Goal: Information Seeking & Learning: Compare options

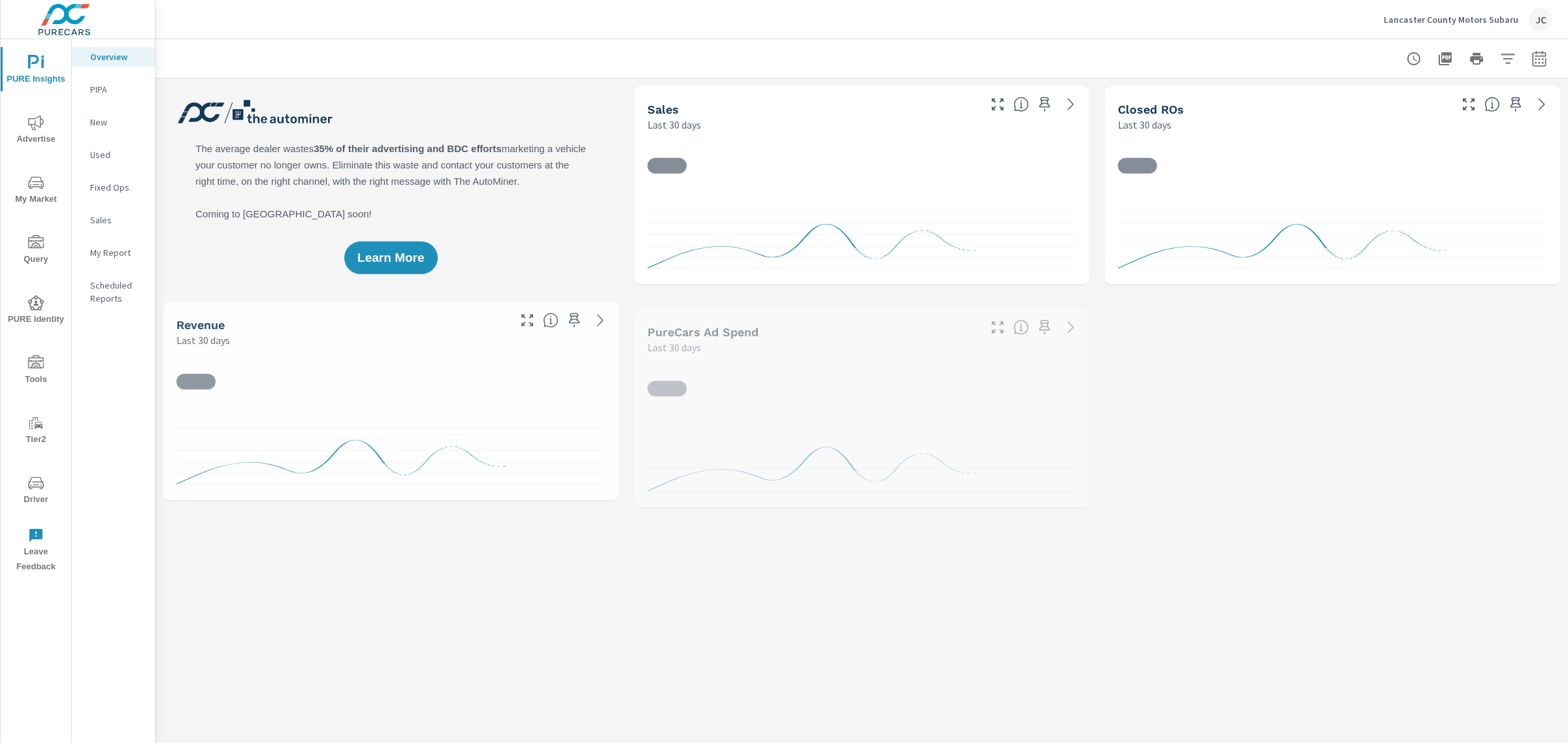
click at [1444, 18] on p "Lancaster County Motors Subaru" at bounding box center [1450, 19] width 135 height 12
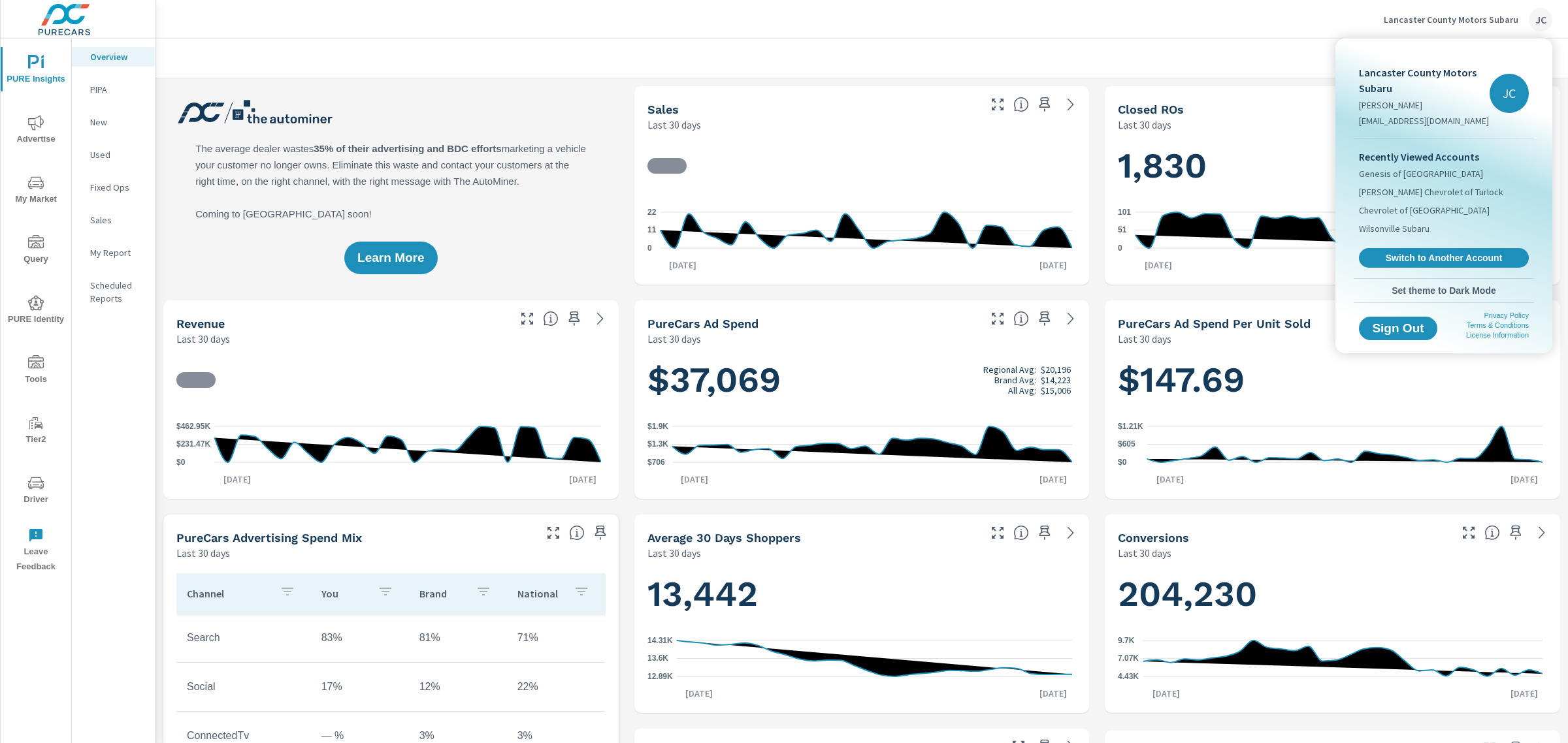
scroll to position [539, 0]
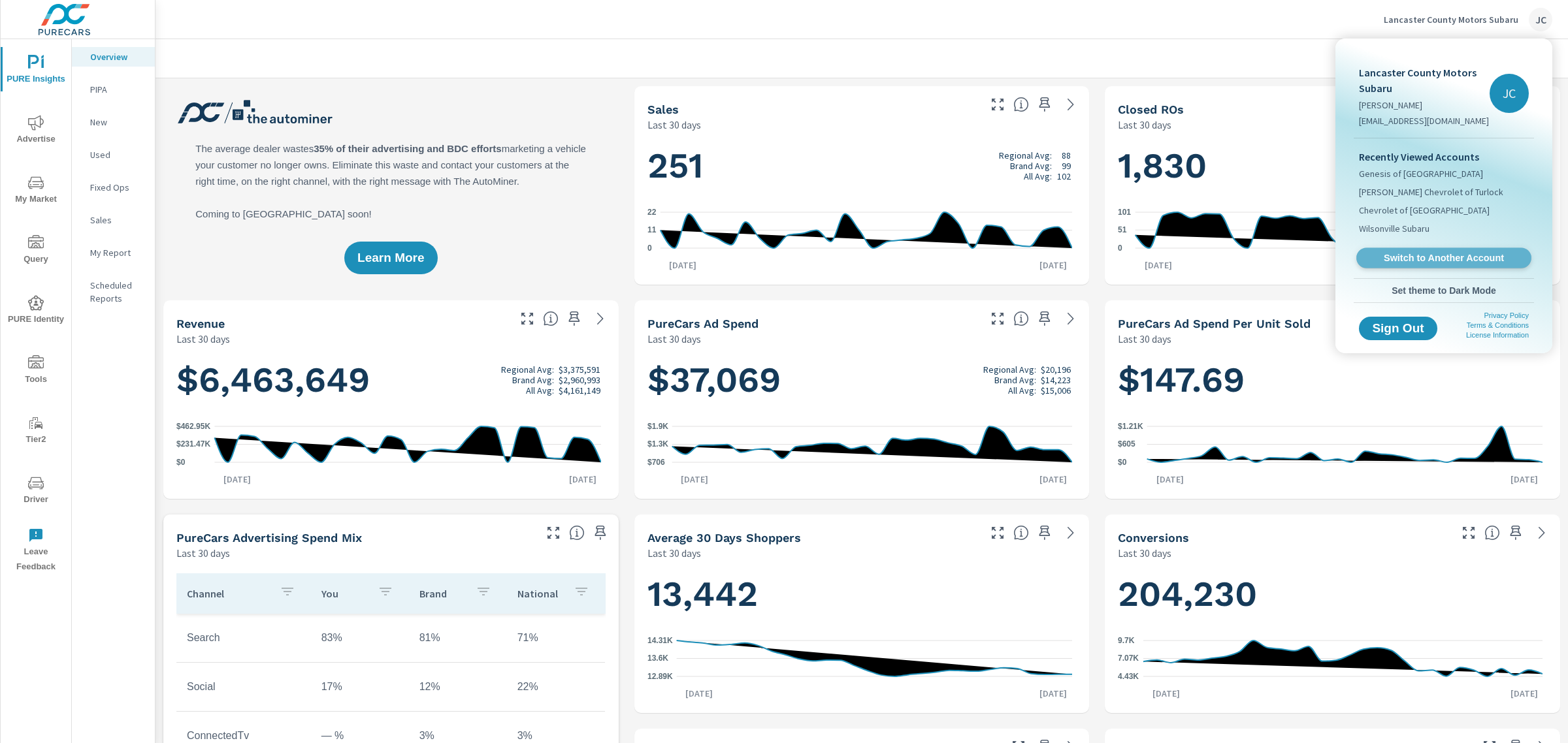
click at [1422, 256] on span "Switch to Another Account" at bounding box center [1443, 258] width 160 height 13
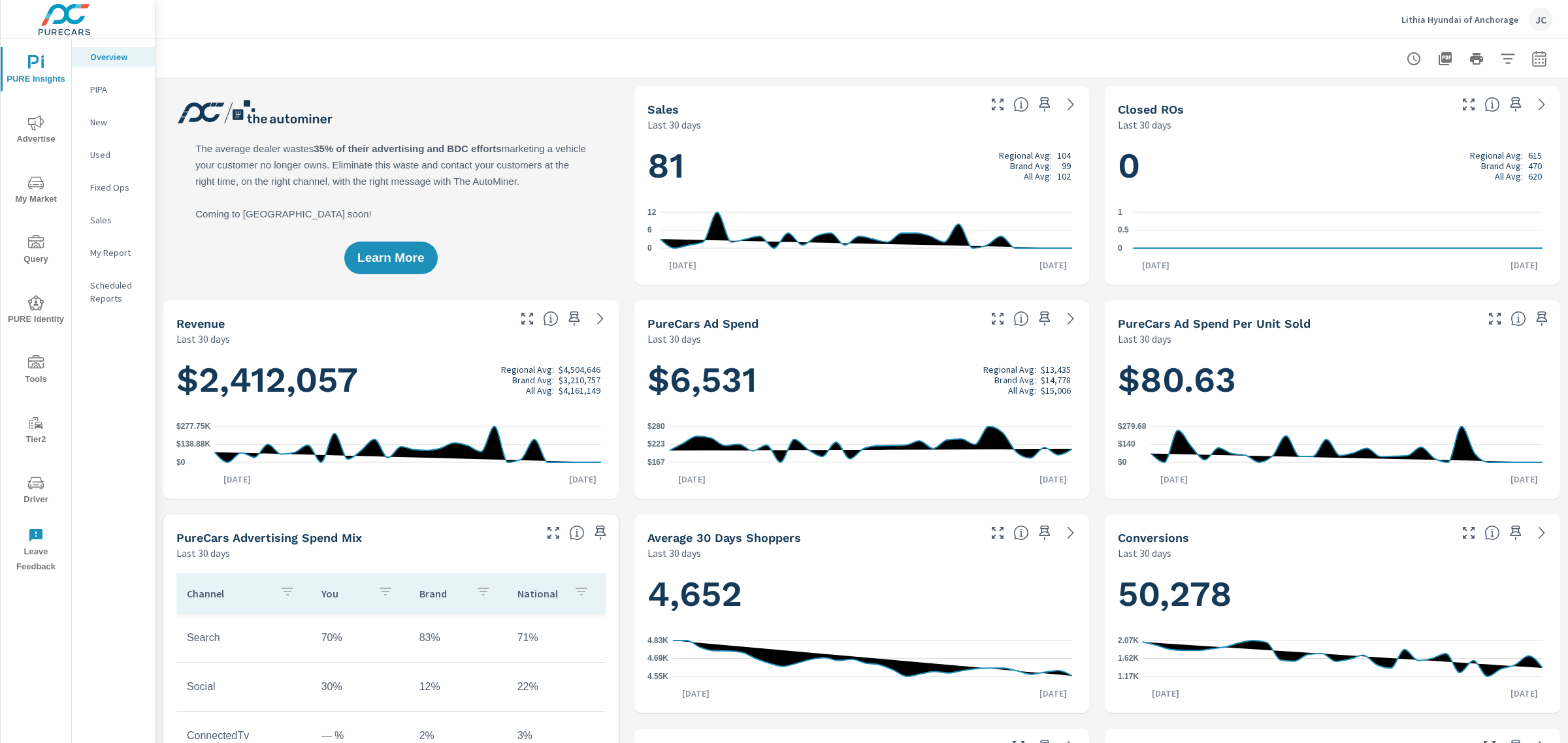
click at [30, 490] on icon "nav menu" at bounding box center [36, 483] width 16 height 16
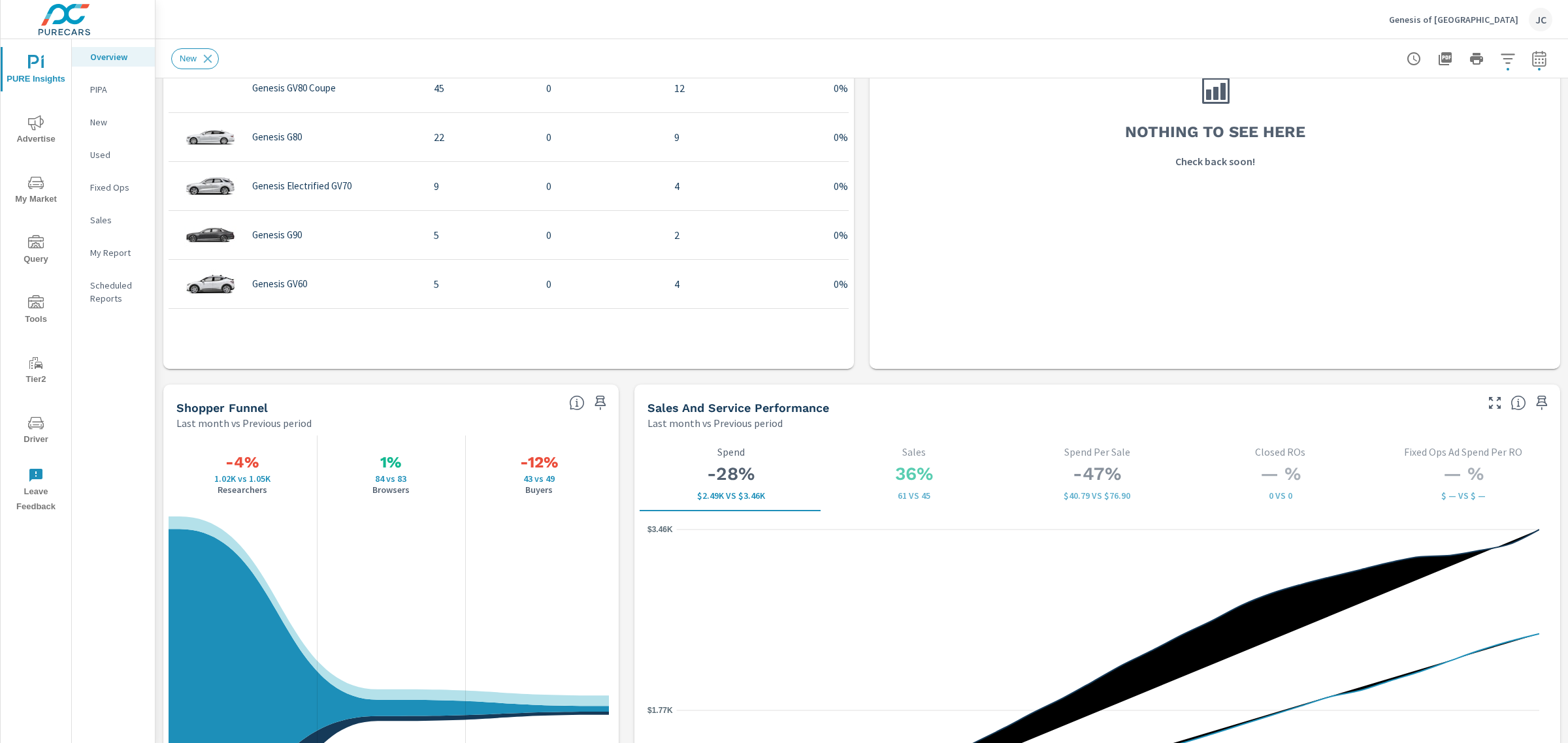
scroll to position [1639, 0]
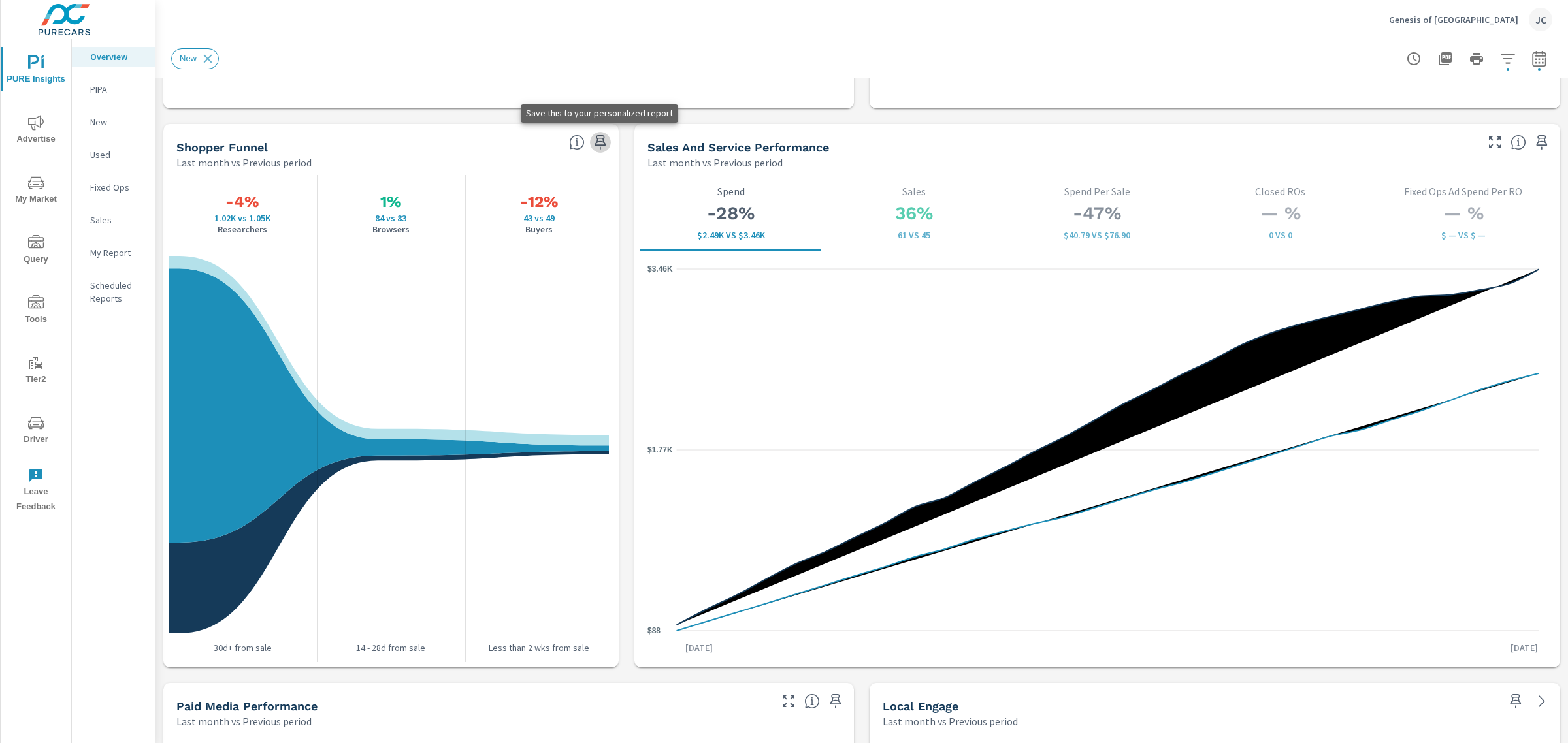
click at [594, 145] on icon "button" at bounding box center [599, 142] width 11 height 14
click at [107, 256] on p "My Report" at bounding box center [117, 252] width 54 height 13
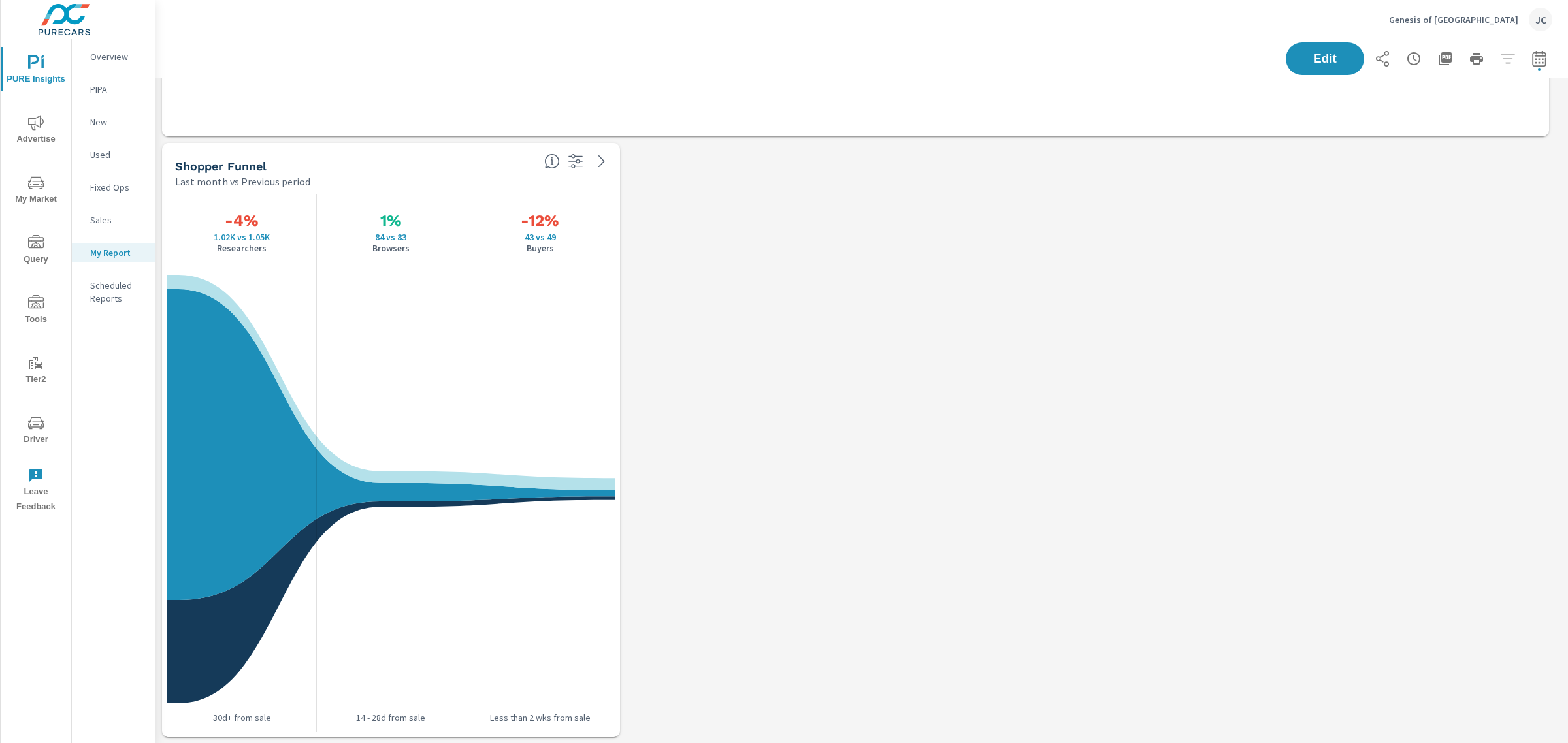
scroll to position [2885, 1426]
click at [556, 162] on icon at bounding box center [552, 161] width 16 height 16
click at [639, 60] on div "Edit" at bounding box center [862, 58] width 1412 height 39
click at [639, 58] on div "Edit" at bounding box center [1418, 58] width 267 height 33
click at [639, 57] on span "Edit" at bounding box center [1324, 58] width 53 height 13
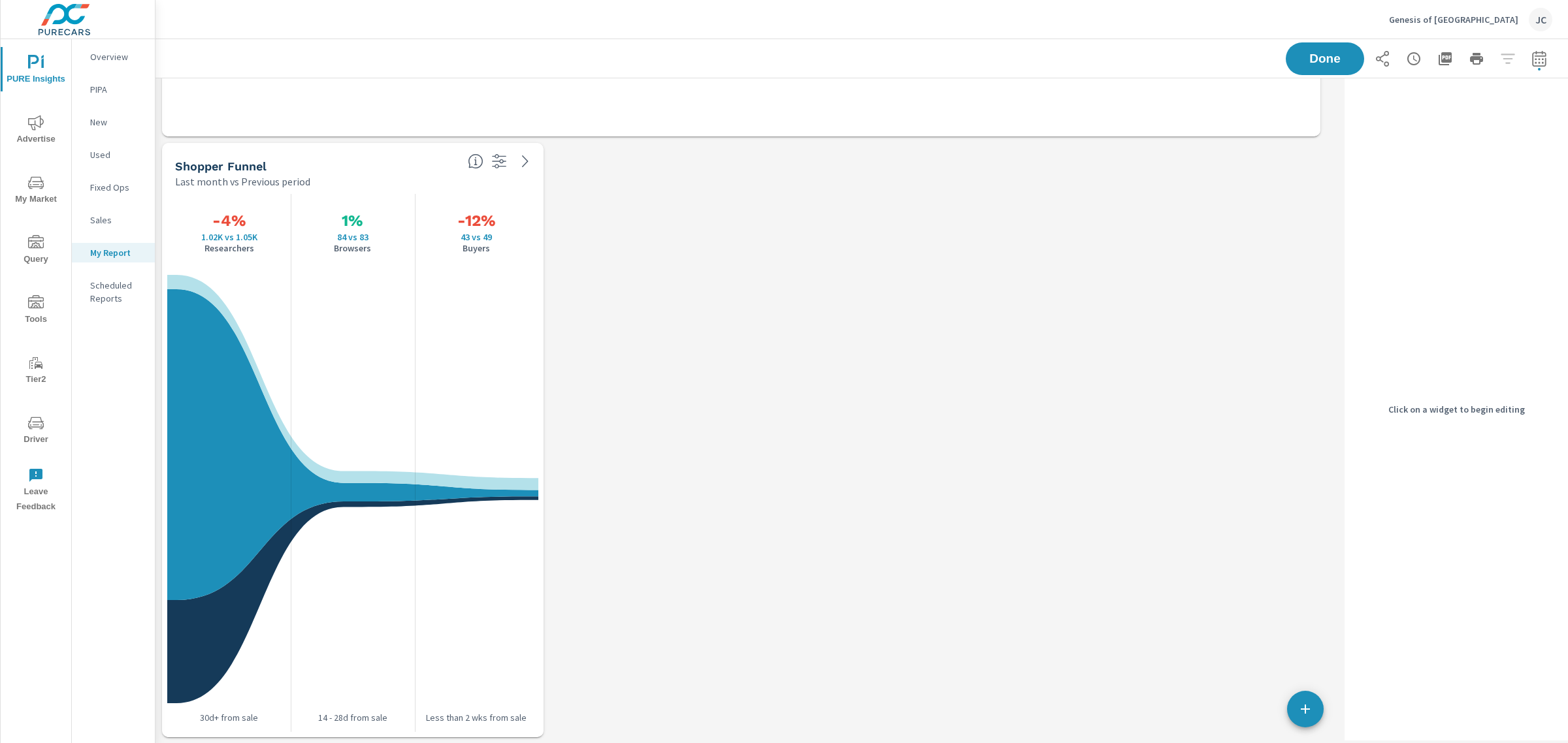
scroll to position [2885, 1197]
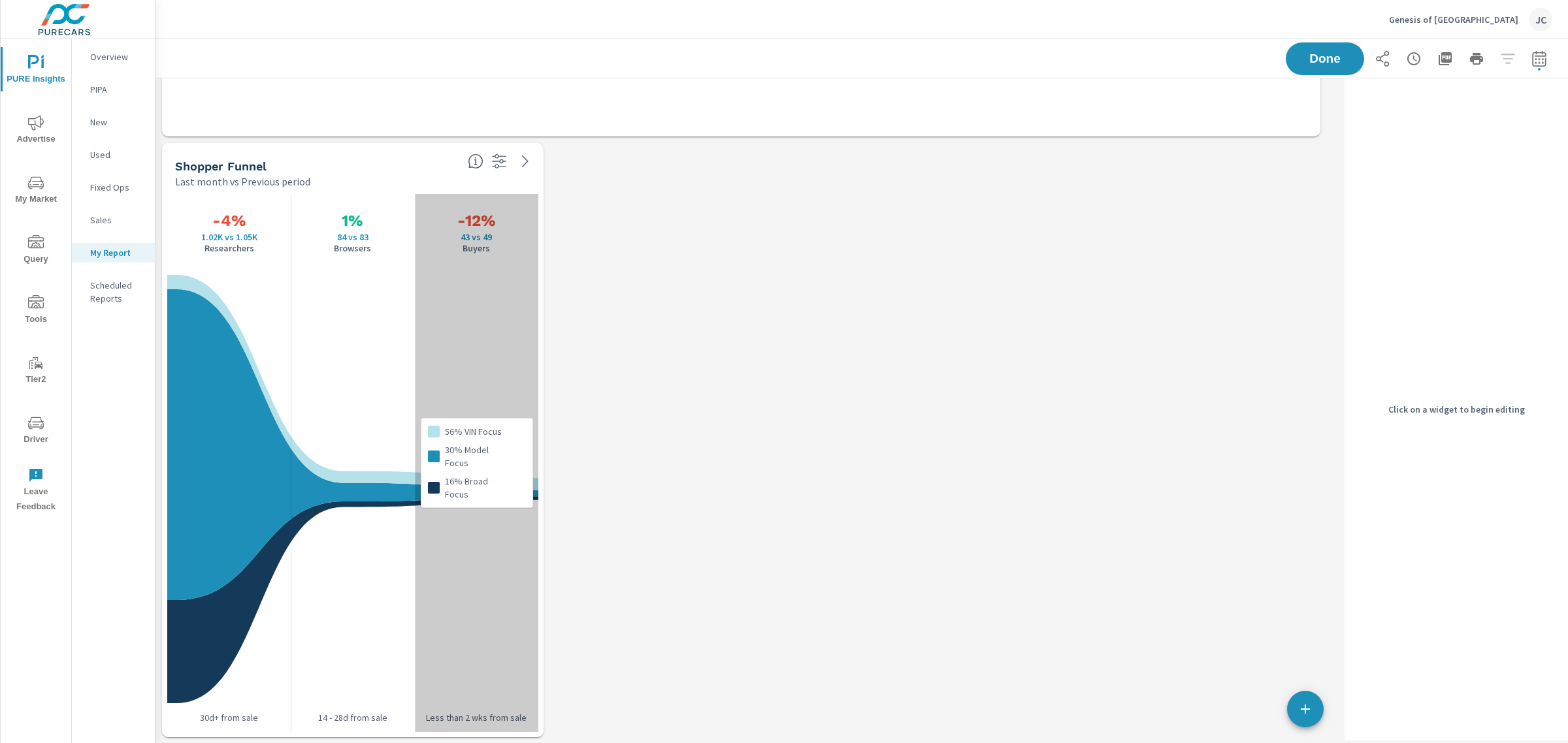
click at [427, 338] on div "56% VIN Focus 30% Model Focus 16% Broad Focus" at bounding box center [477, 463] width 124 height 538
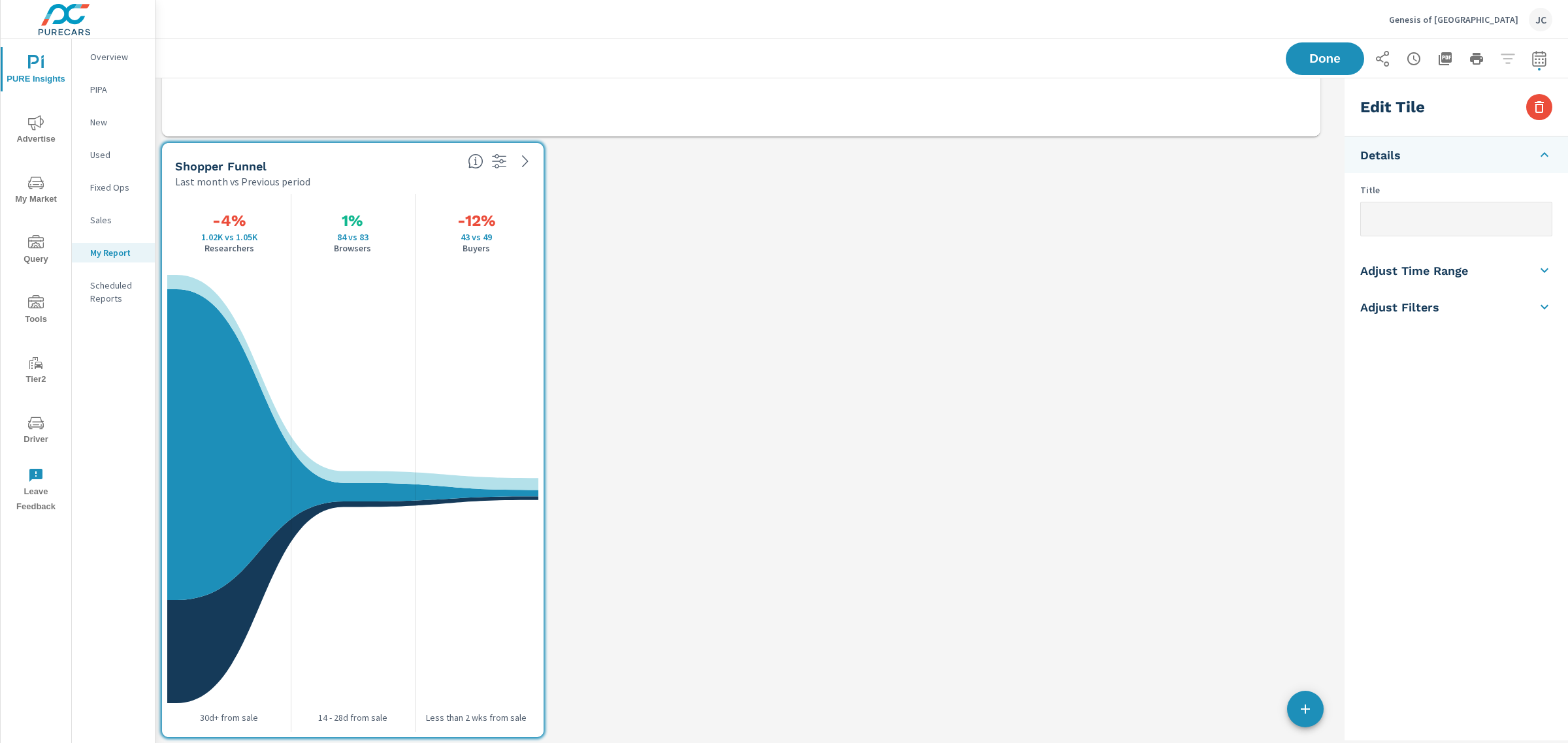
click at [639, 223] on input "text" at bounding box center [1455, 218] width 190 height 33
click at [639, 300] on h5 "Adjust Filters" at bounding box center [1399, 307] width 79 height 15
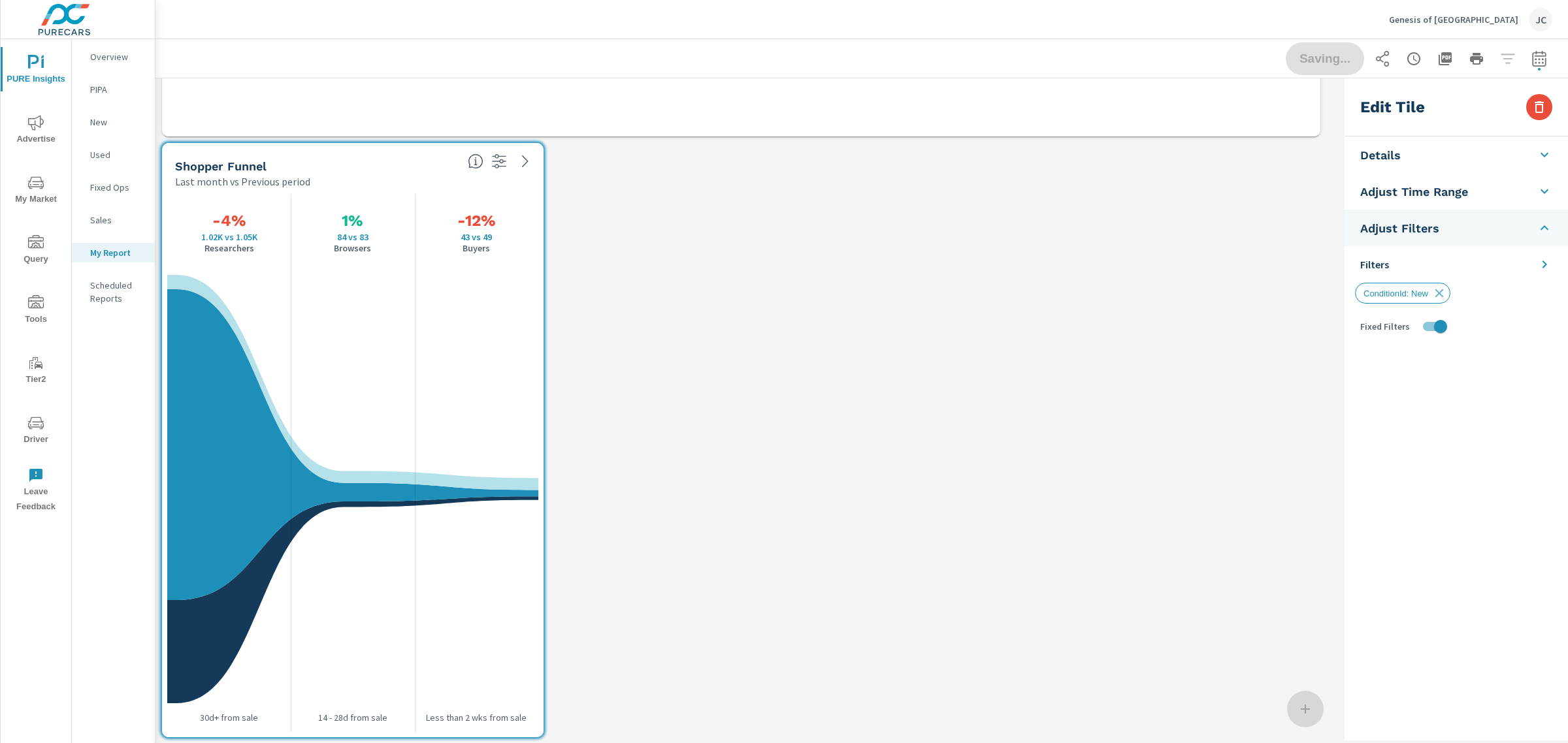
click at [639, 256] on li "Filters" at bounding box center [1456, 264] width 224 height 36
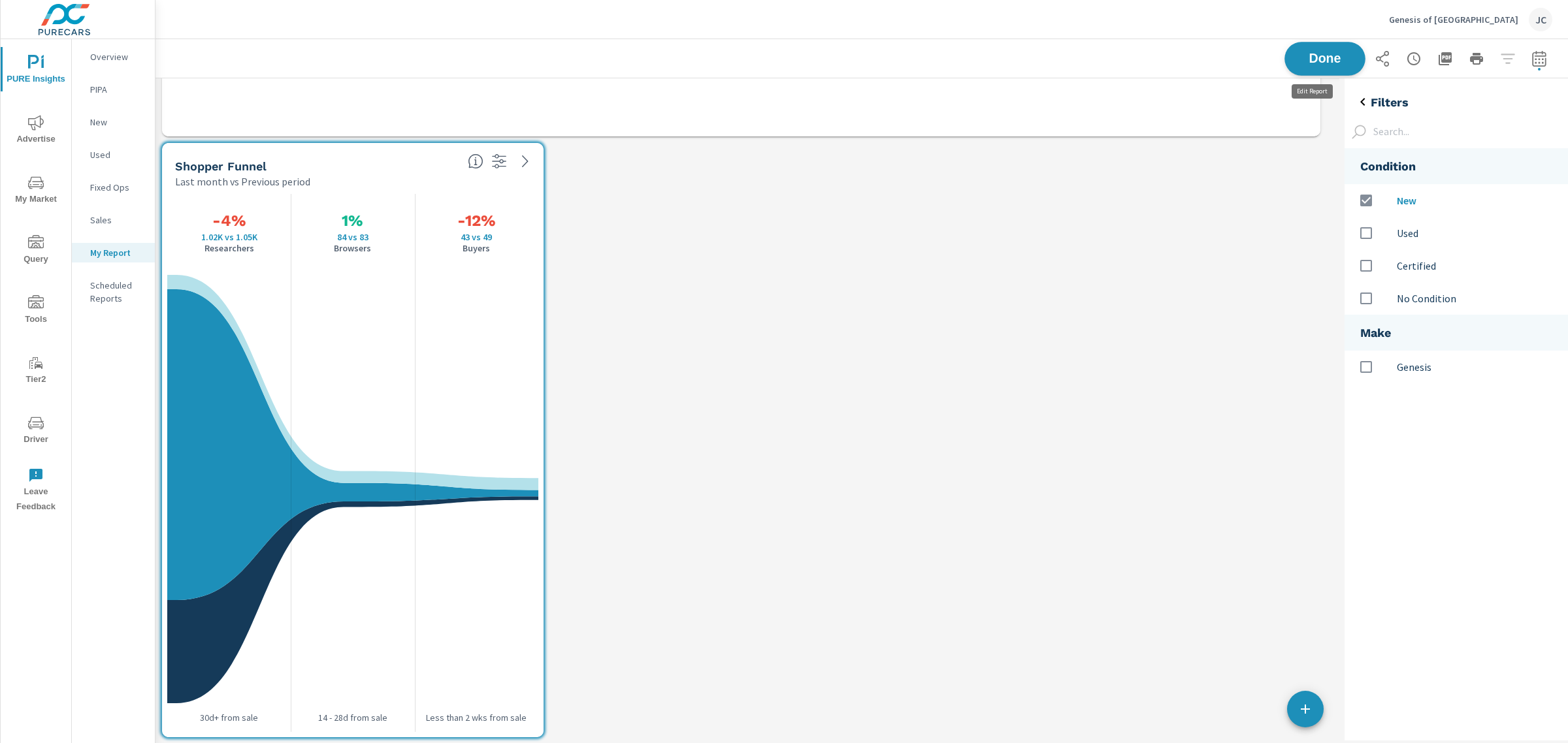
click at [639, 64] on span "Done" at bounding box center [1324, 58] width 53 height 13
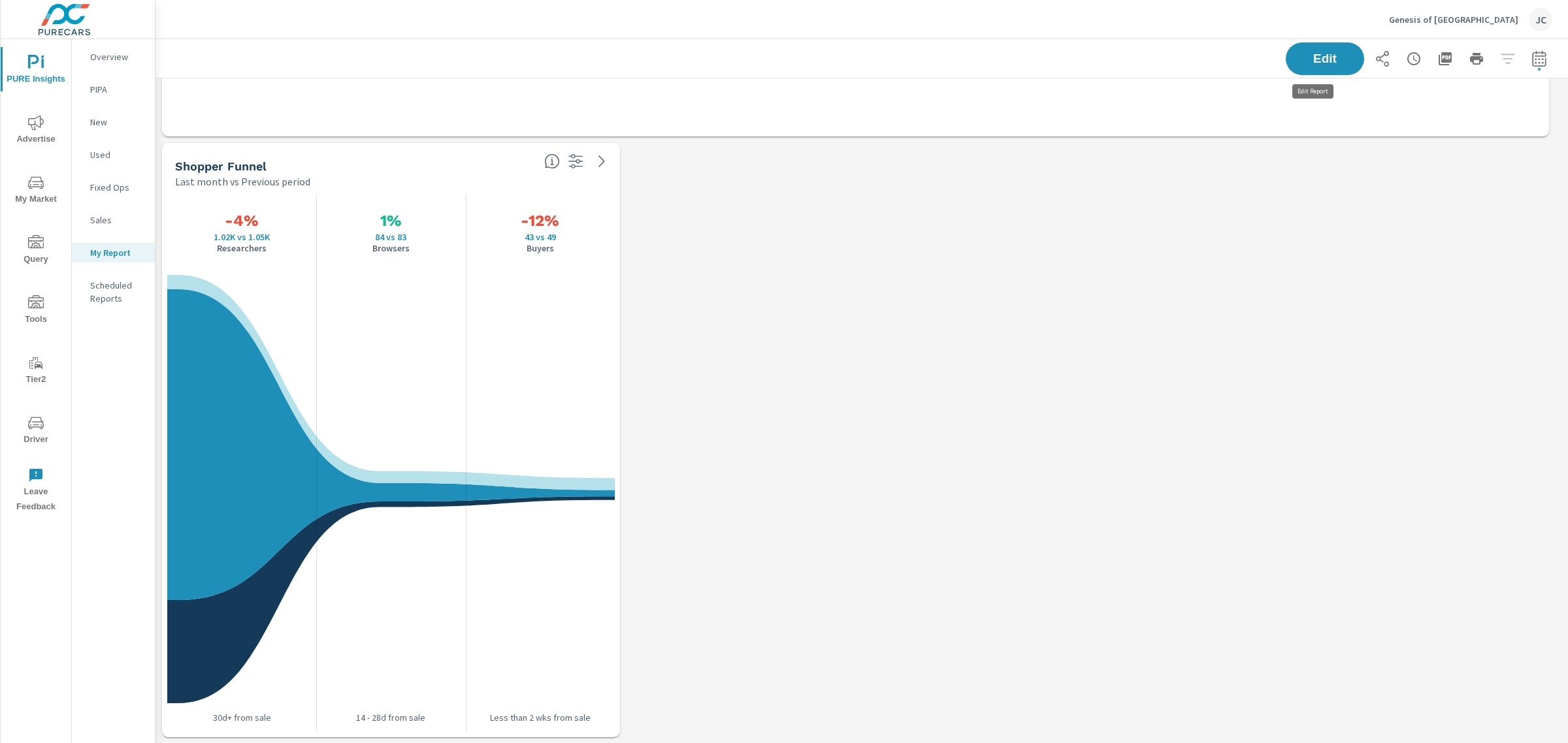
scroll to position [2885, 1426]
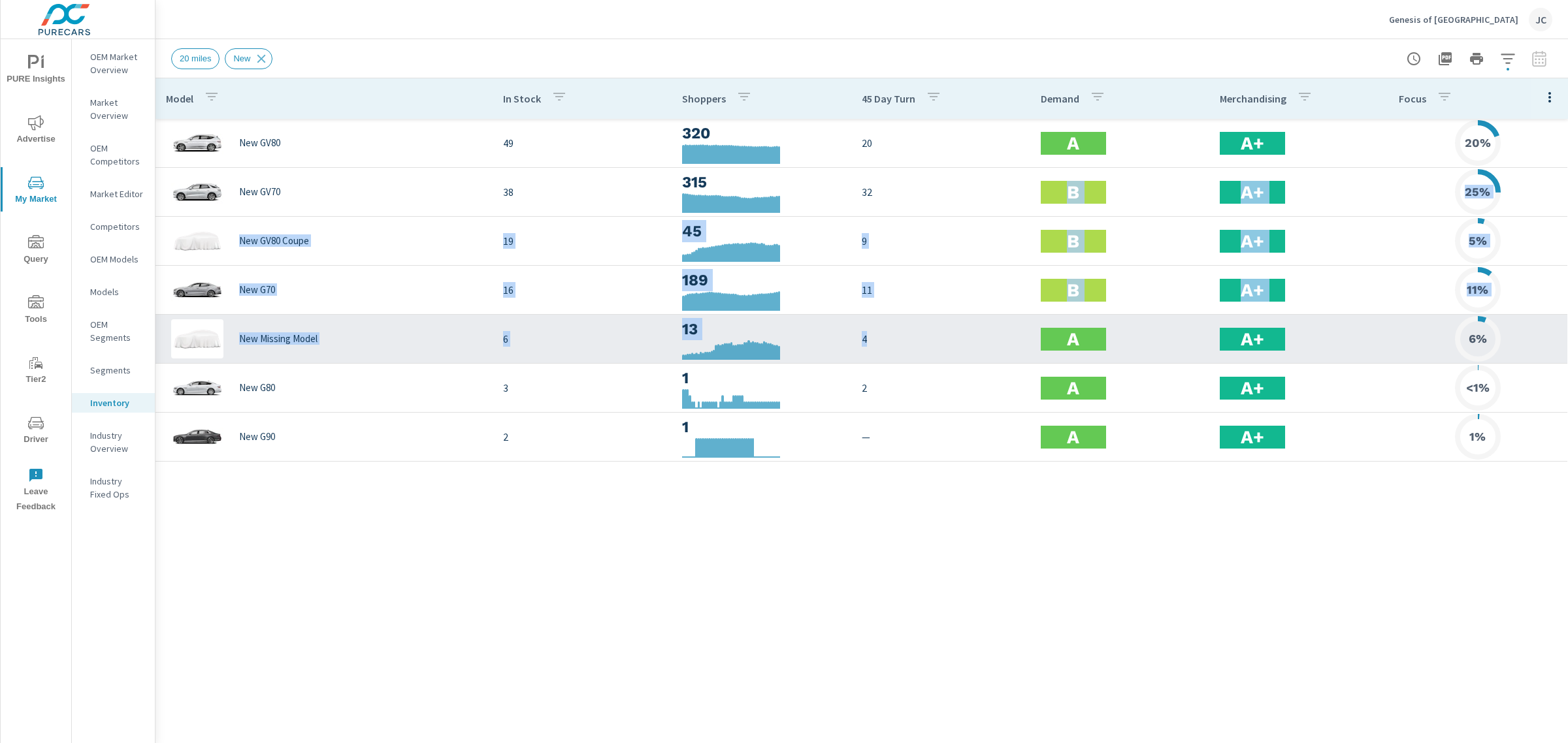
drag, startPoint x: 882, startPoint y: 207, endPoint x: 868, endPoint y: 335, distance: 128.8
click at [639, 335] on tbody "New GV80 49 320 20 A A+ 20% New GV70 38 315 32 B A+ 25% New GV80 Coupe 19 45 9 …" at bounding box center [862, 289] width 1412 height 343
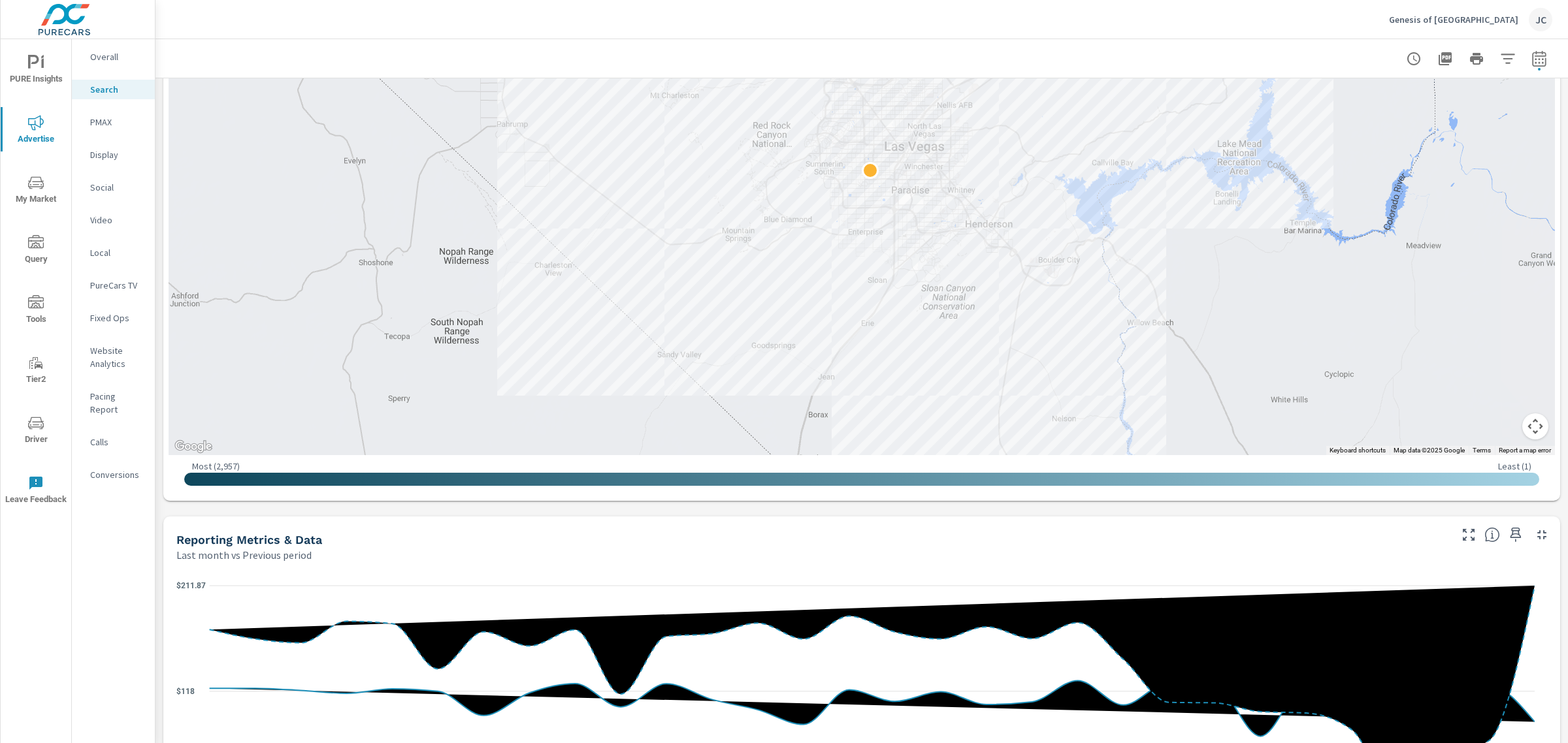
scroll to position [431, 0]
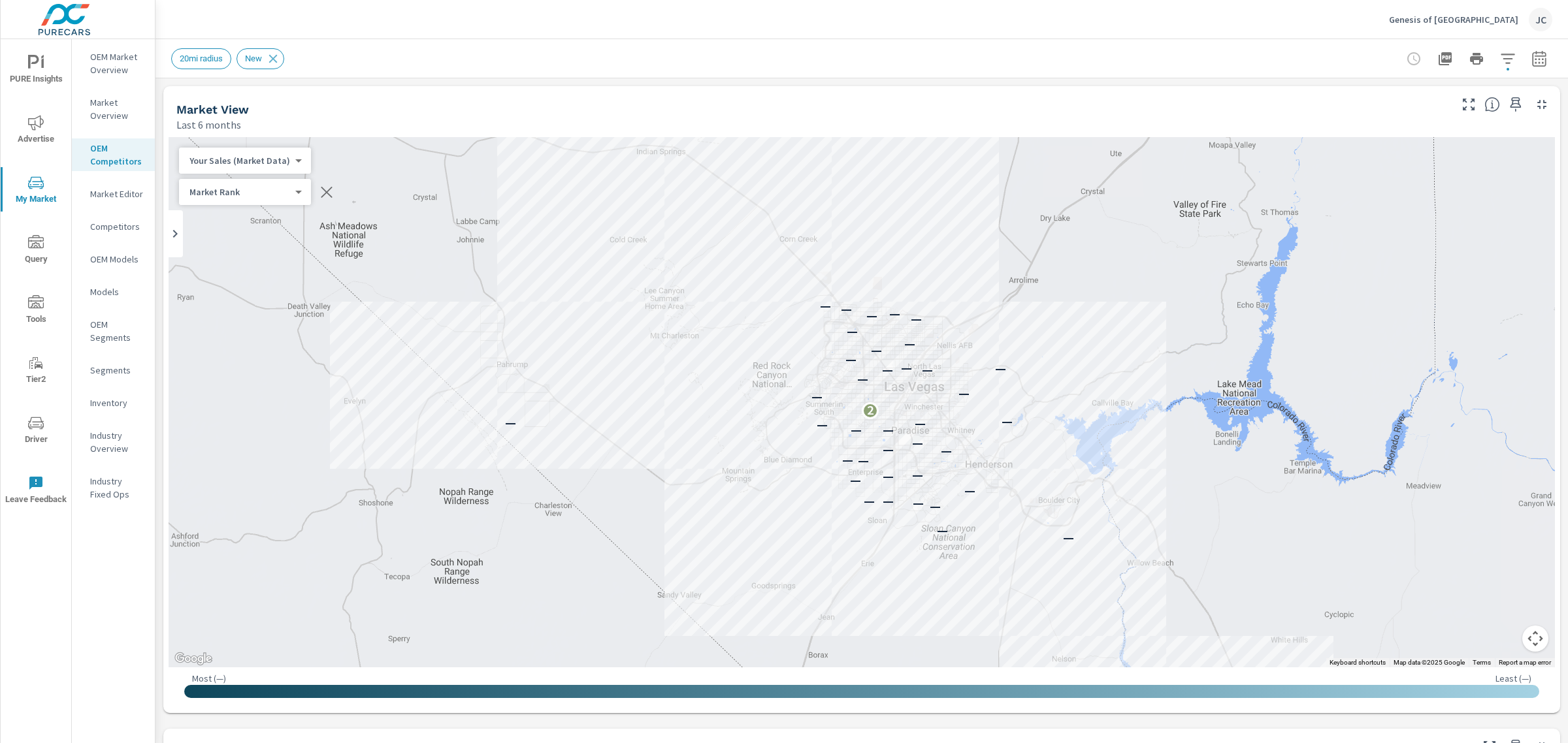
click at [294, 197] on div "Market Rank 4 ​" at bounding box center [245, 191] width 132 height 26
click at [295, 190] on body "PURE Insights Advertise My Market Query Tools Tier2 Driver Leave Feedback OEM M…" at bounding box center [784, 372] width 1568 height 743
click at [639, 209] on div at bounding box center [784, 372] width 1568 height 743
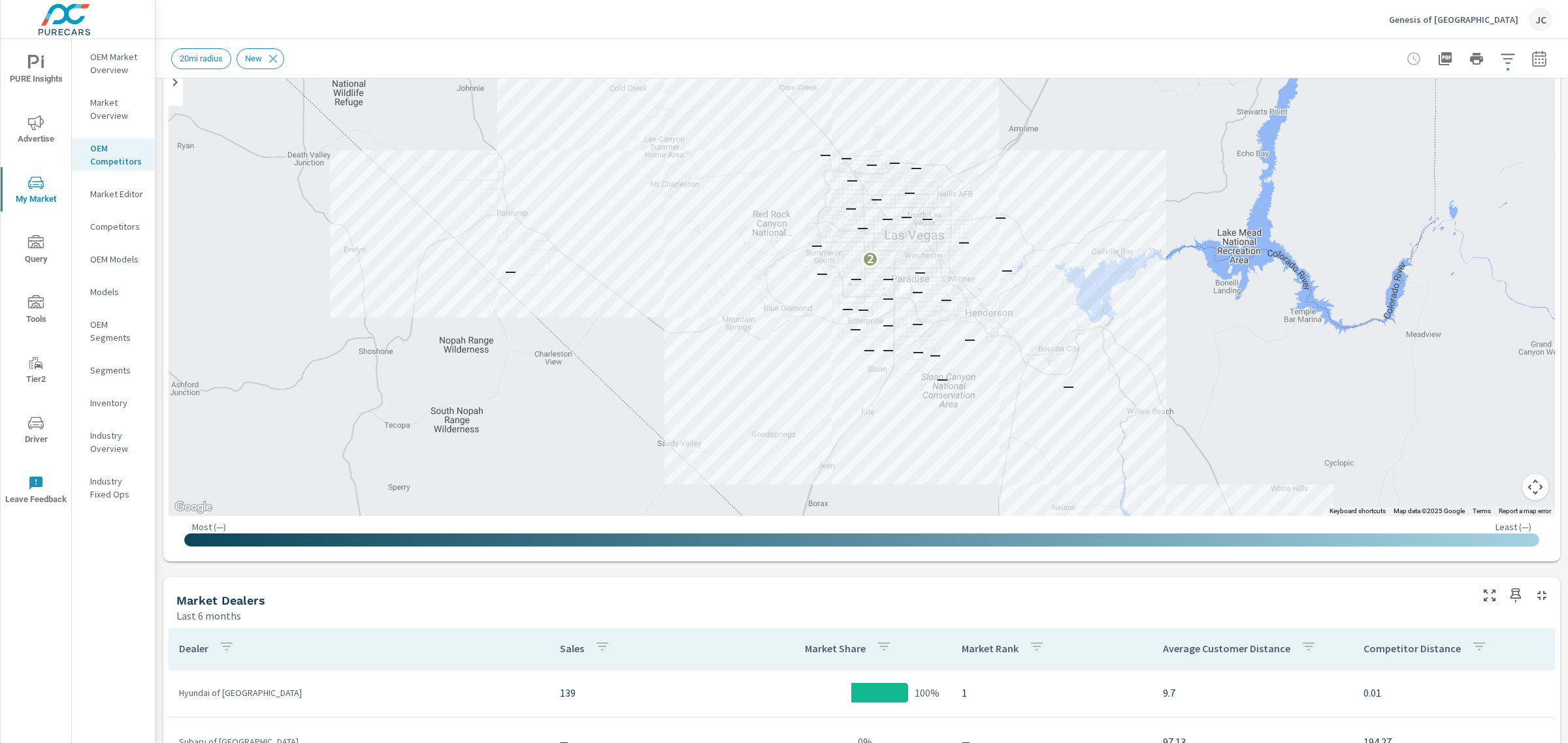
scroll to position [150, 0]
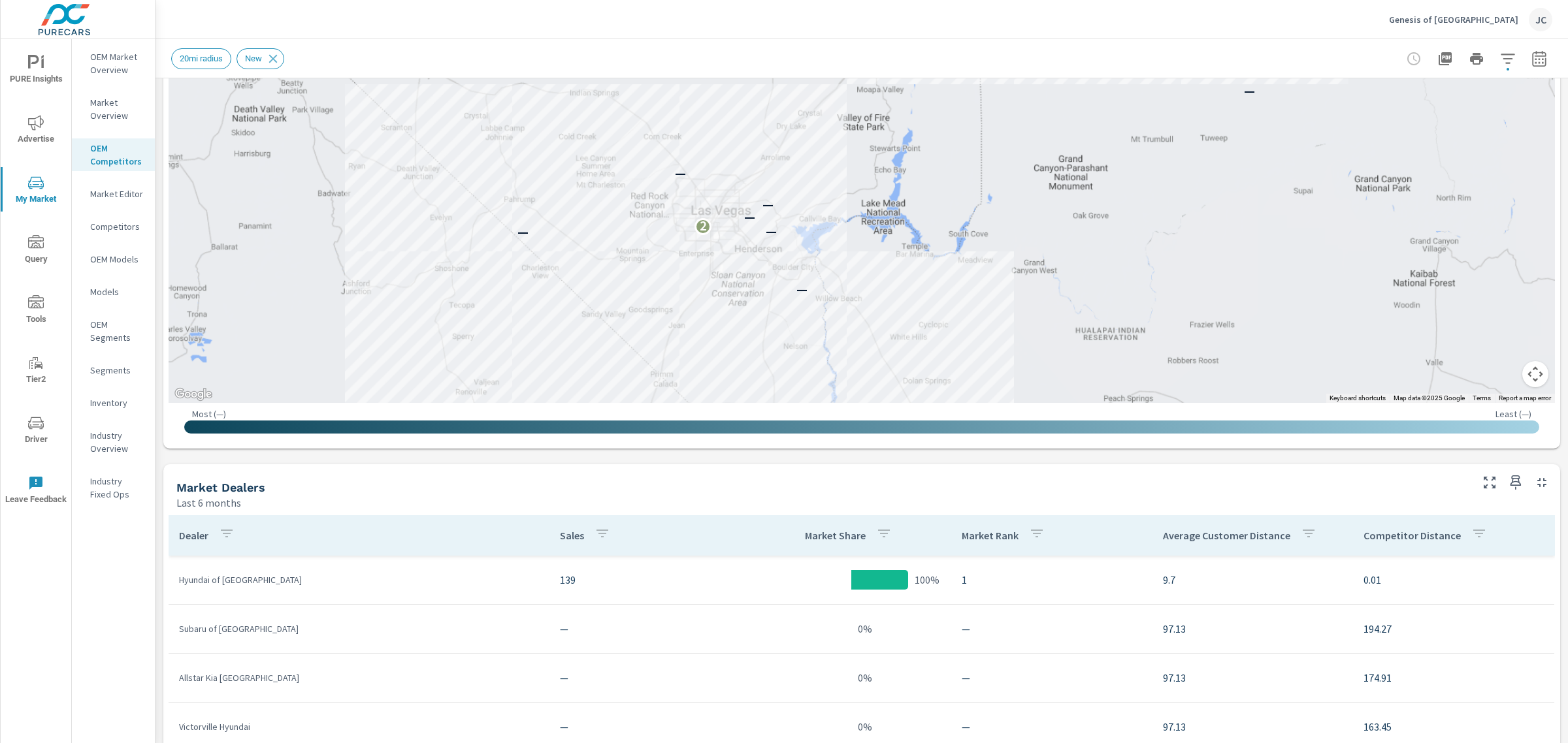
scroll to position [173, 0]
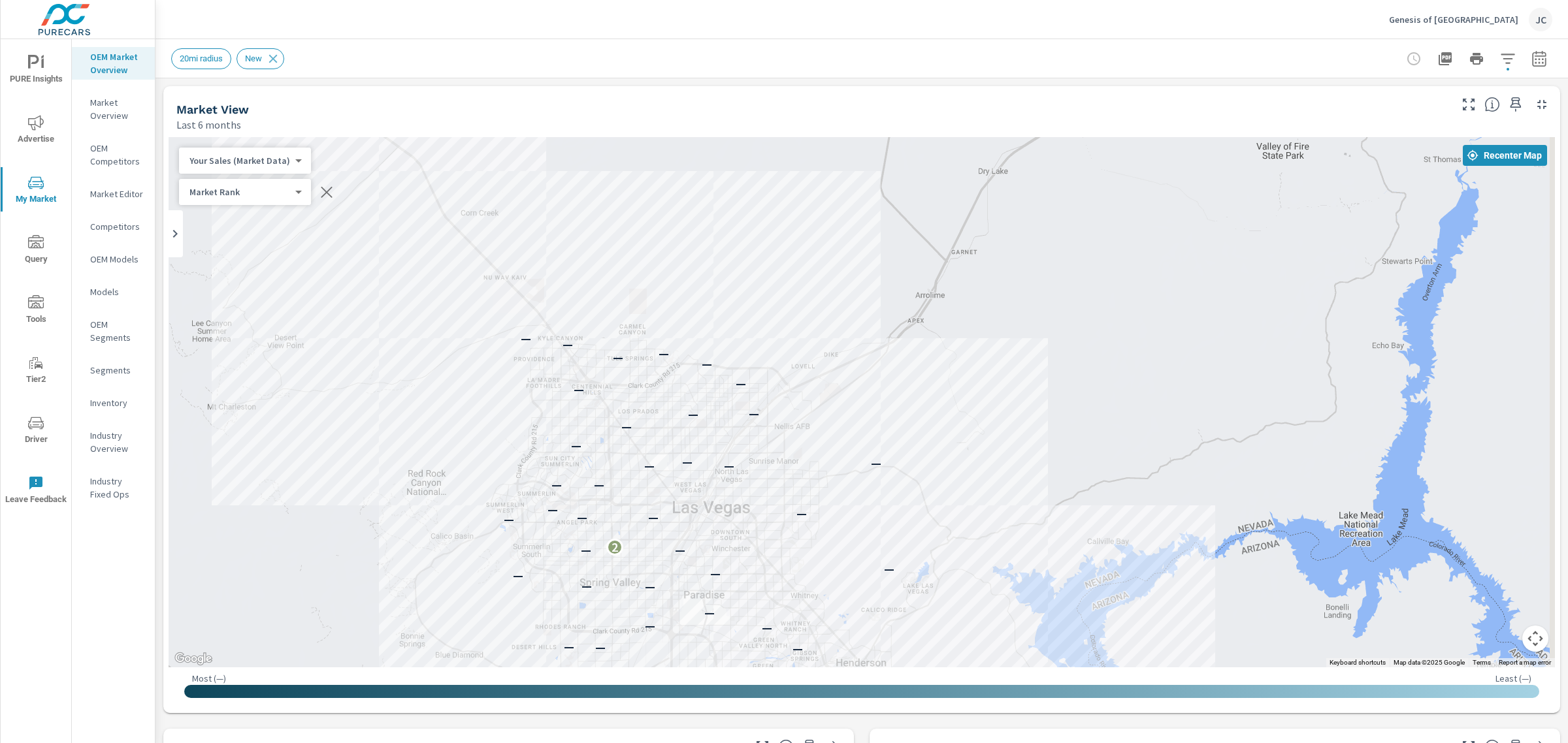
drag, startPoint x: 1553, startPoint y: 294, endPoint x: 1560, endPoint y: 421, distance: 127.2
click at [1560, 421] on div "Market Overview Genesis of Las Vegas Report date range: [DATE] - [DATE] Filters…" at bounding box center [862, 391] width 1412 height 704
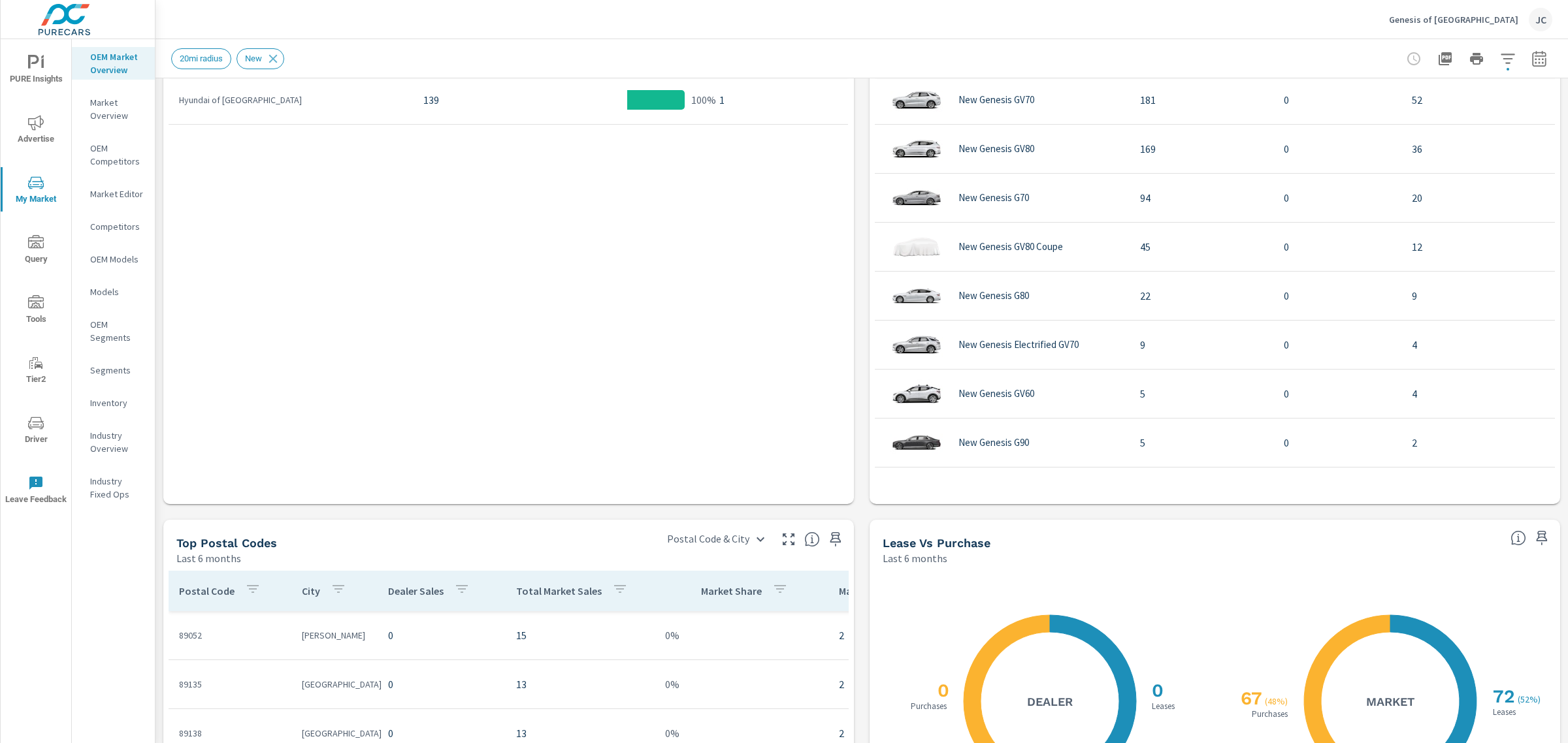
scroll to position [746, 0]
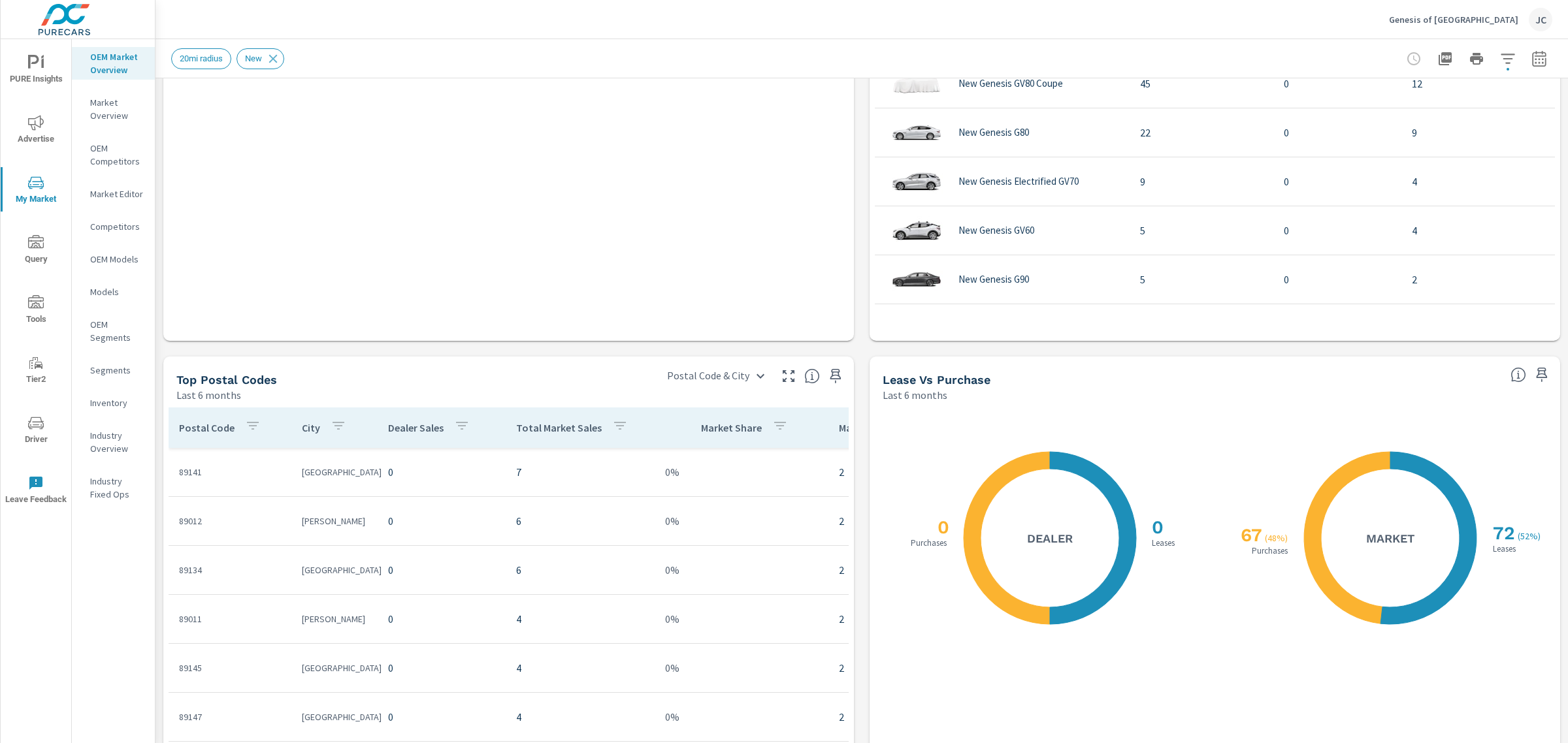
scroll to position [909, 0]
click at [1500, 54] on icon "button" at bounding box center [1507, 58] width 14 height 10
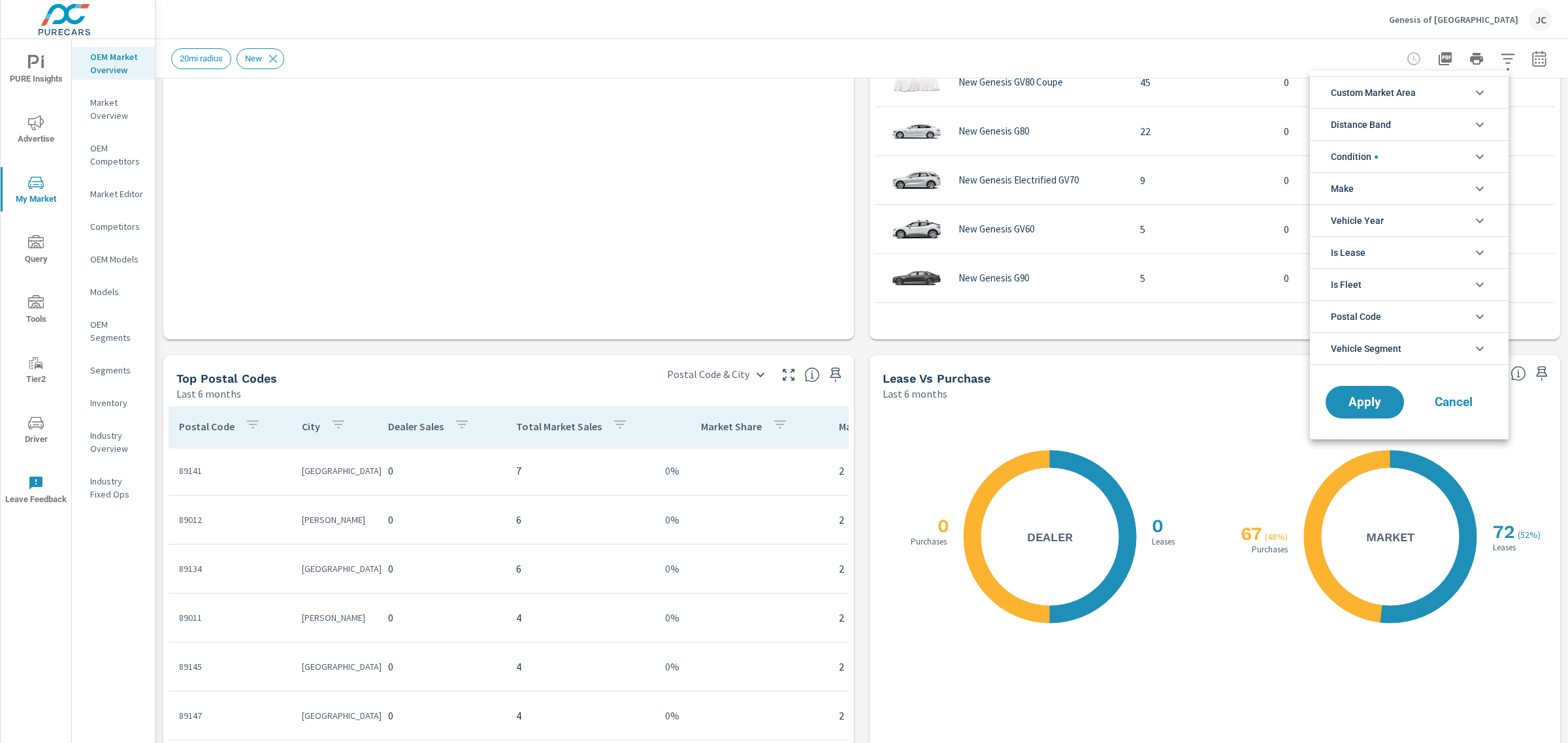
click at [1428, 154] on li "Condition" at bounding box center [1409, 157] width 199 height 32
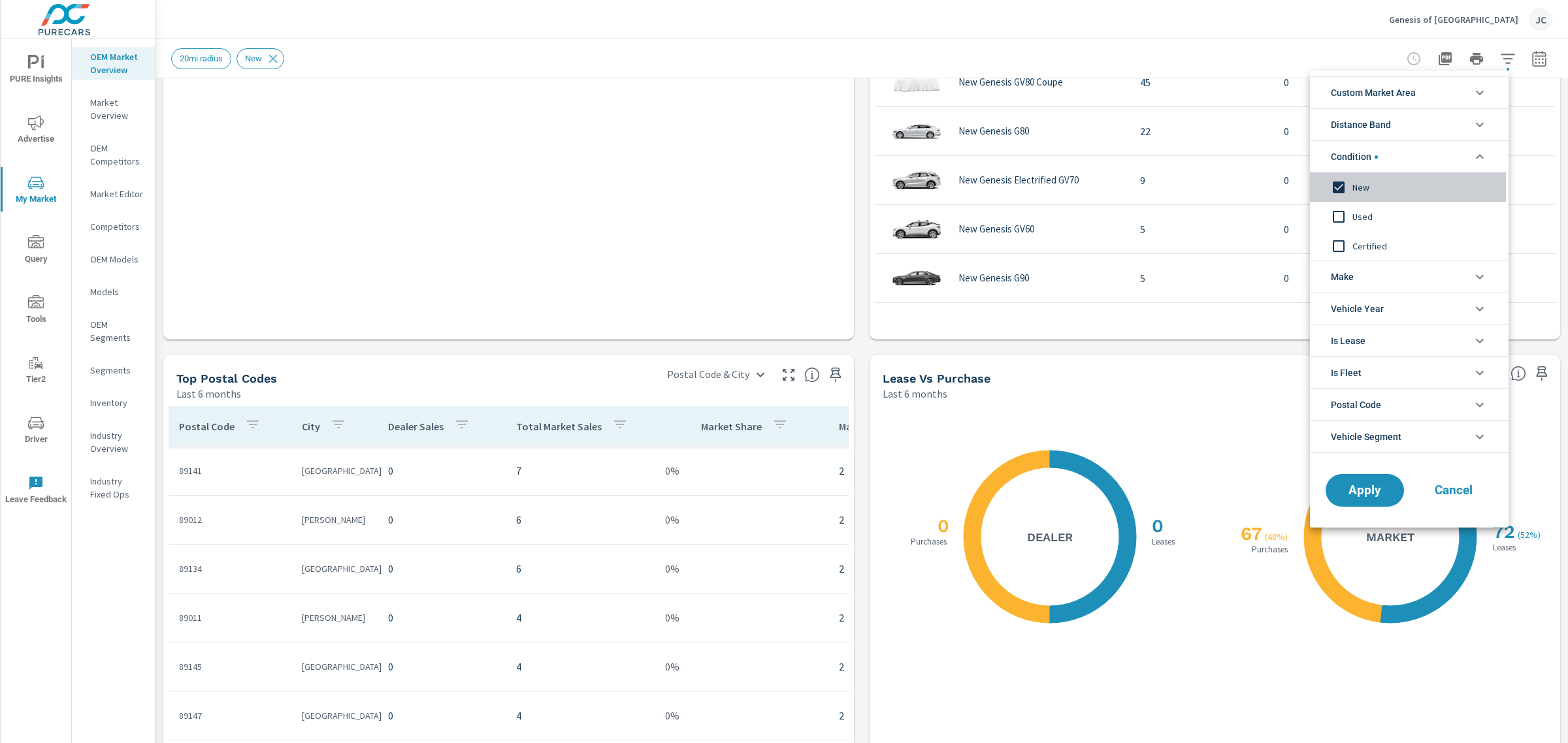
click at [1334, 175] on div "New" at bounding box center [1407, 187] width 196 height 30
click at [1333, 186] on input "filter options" at bounding box center [1339, 187] width 27 height 27
click at [1345, 190] on input "filter options" at bounding box center [1339, 187] width 27 height 27
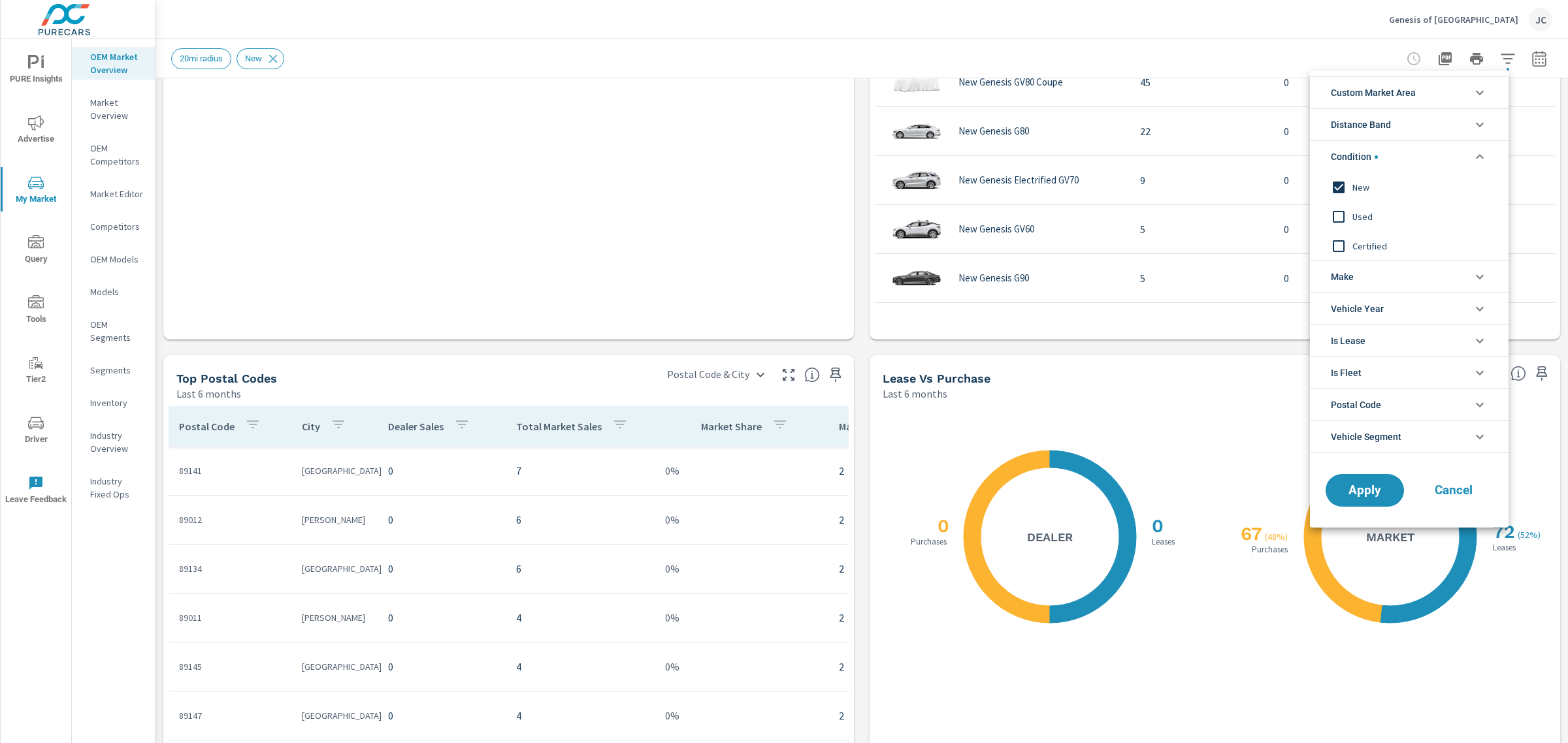
click at [1350, 278] on span "Make" at bounding box center [1342, 277] width 23 height 31
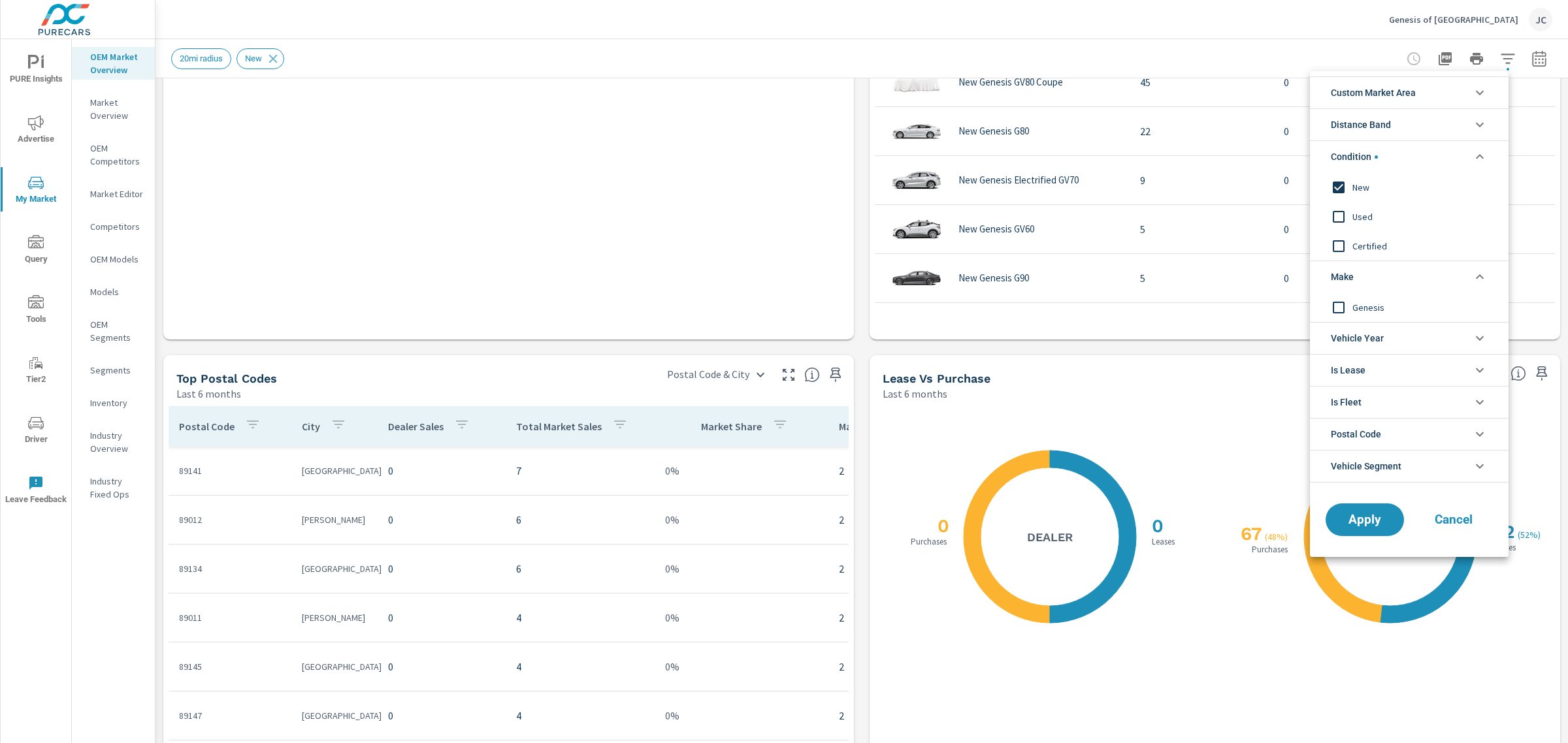
click at [1334, 311] on input "filter options" at bounding box center [1339, 307] width 27 height 27
click at [1364, 511] on button "Apply" at bounding box center [1365, 520] width 81 height 34
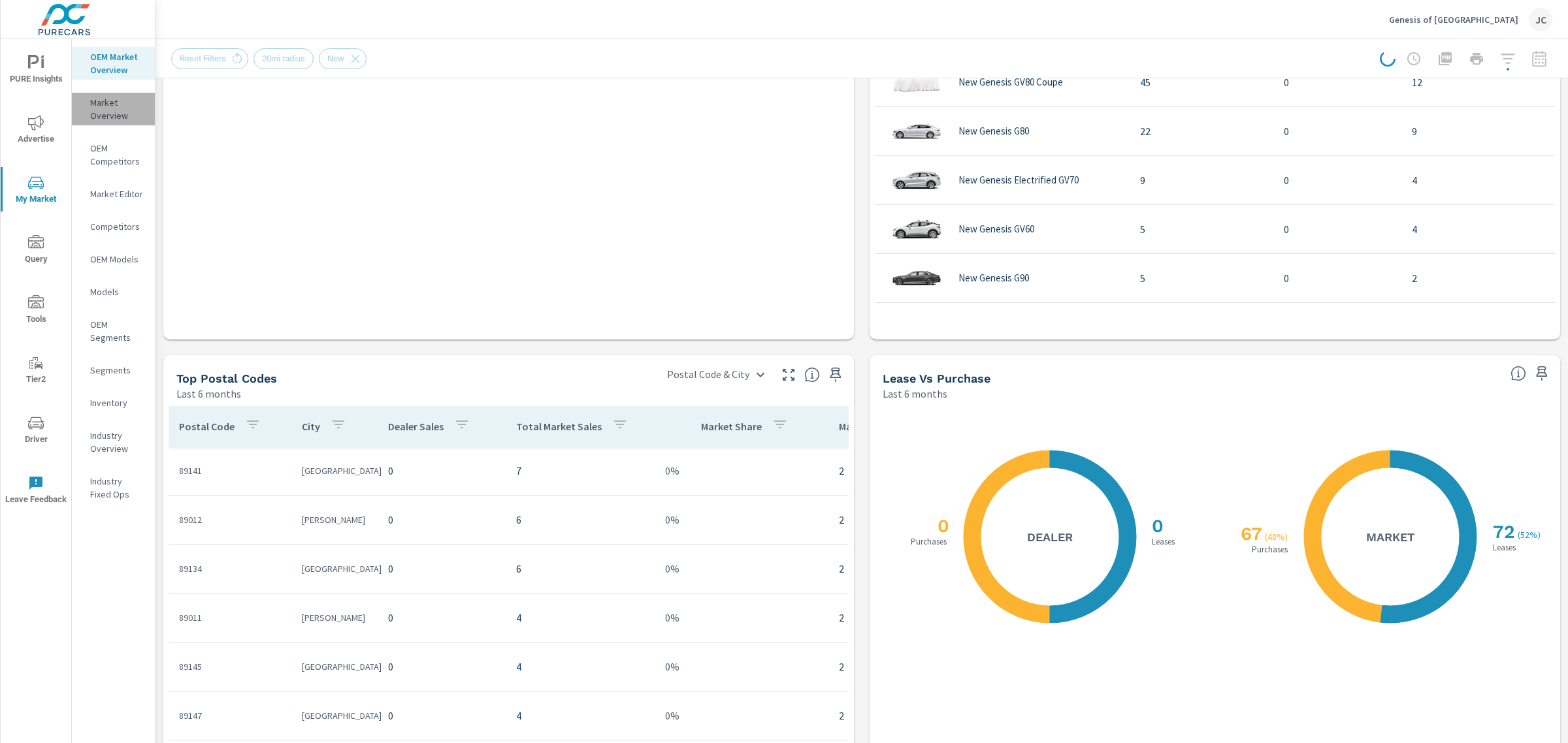
click at [115, 112] on p "Market Overview" at bounding box center [117, 108] width 54 height 26
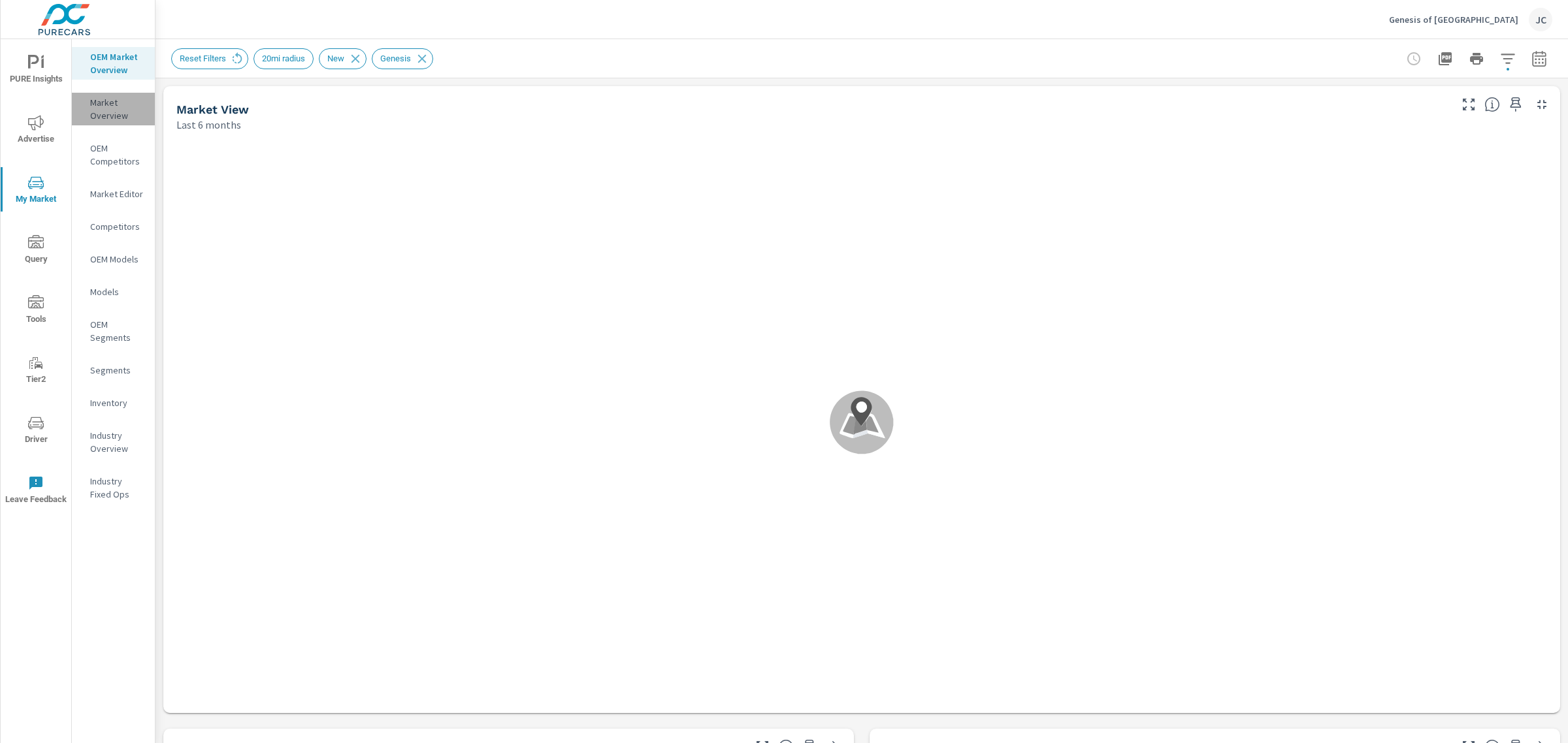
click at [116, 113] on p "Market Overview" at bounding box center [117, 108] width 54 height 26
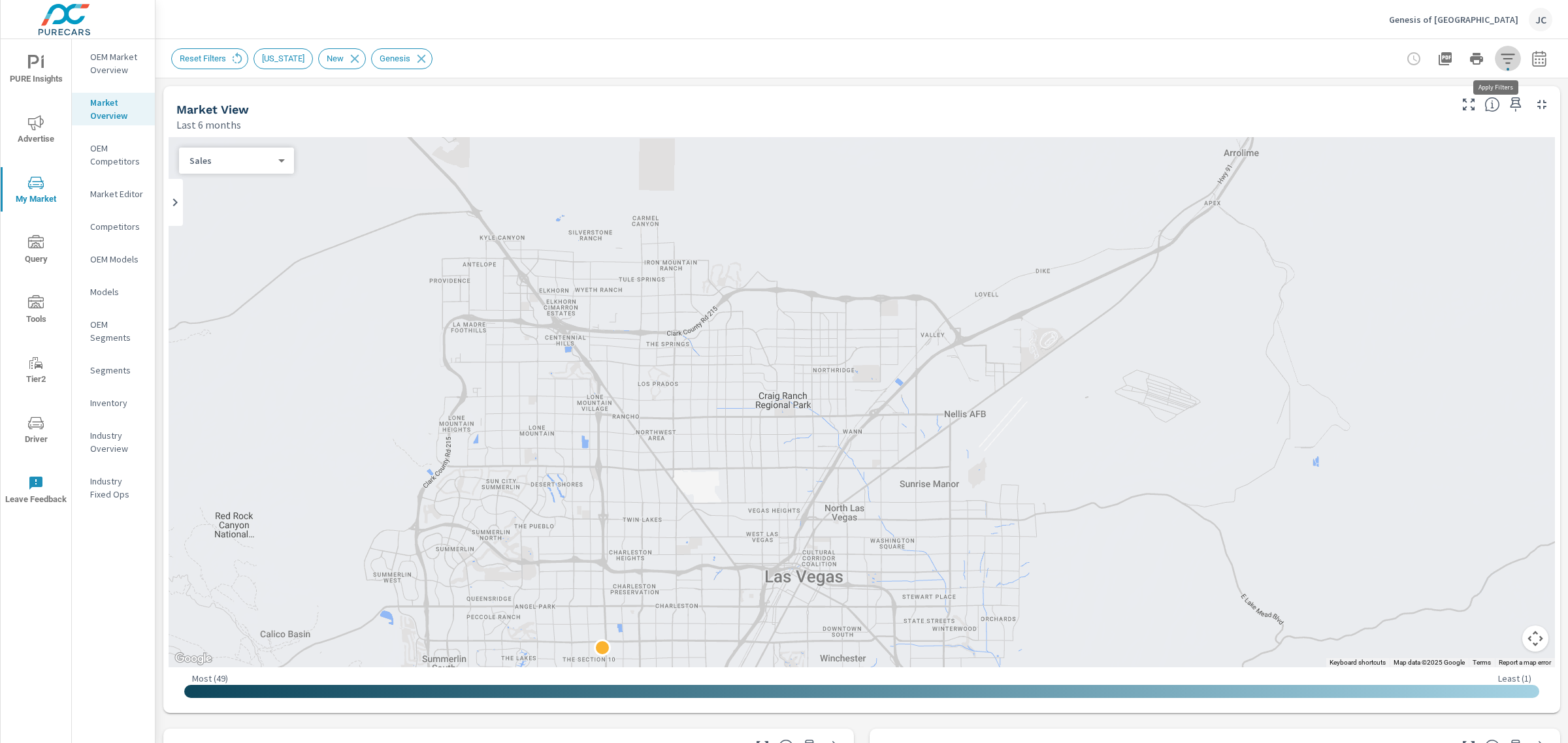
click at [1500, 63] on icon "button" at bounding box center [1508, 58] width 16 height 16
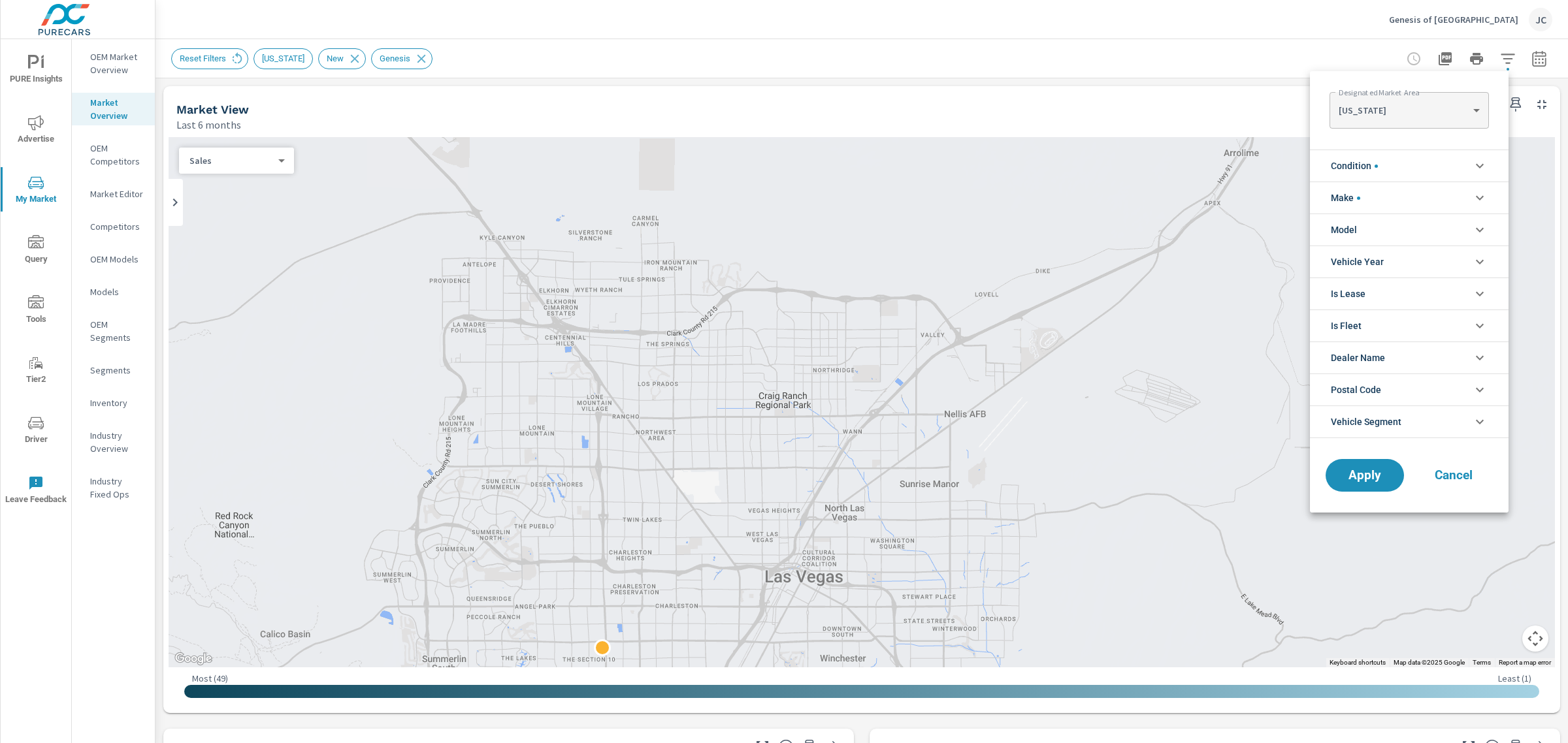
click at [1444, 113] on body "PURE Insights Advertise My Market Query Tools Tier2 Driver Leave Feedback OEM M…" at bounding box center [784, 372] width 1568 height 743
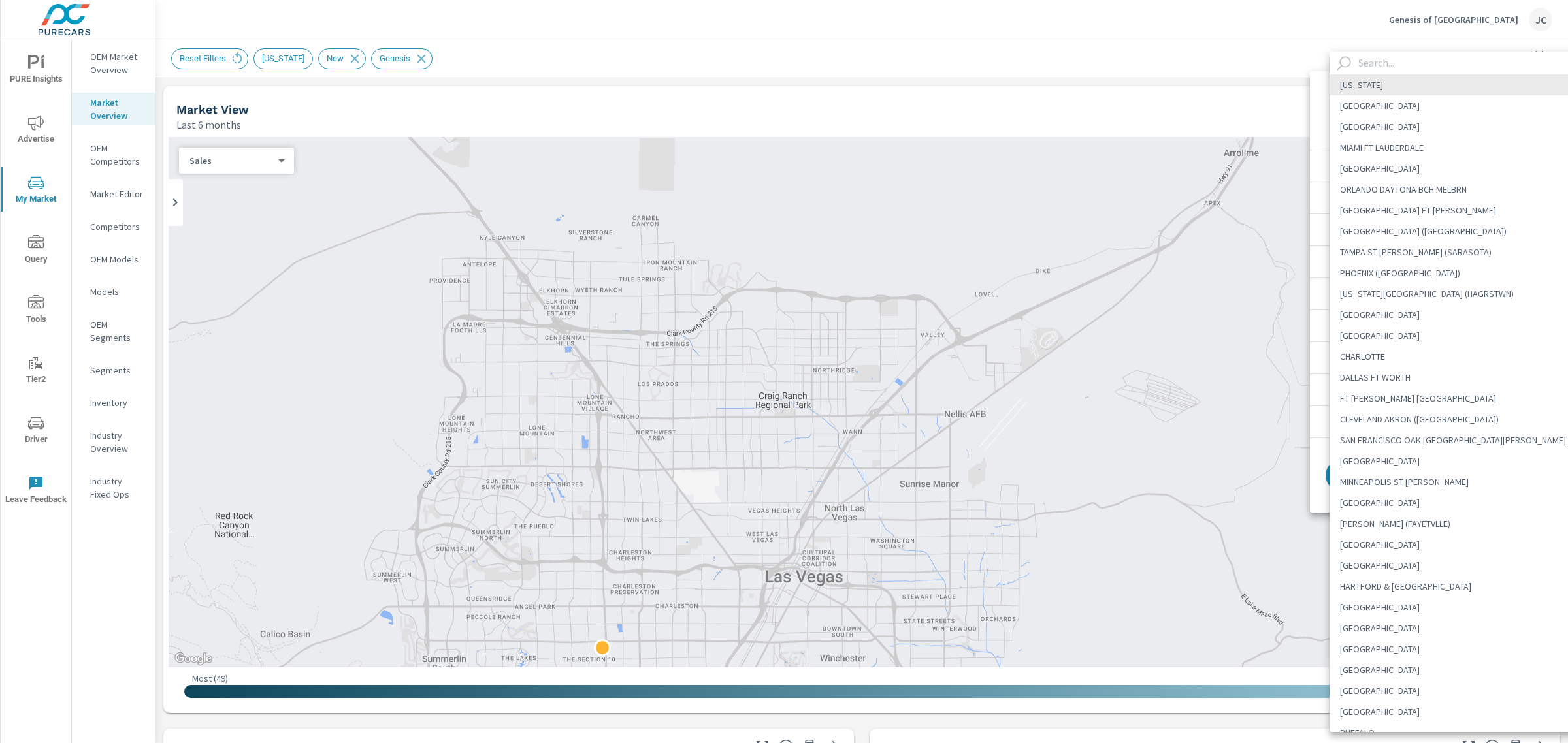
click at [1386, 63] on input "text" at bounding box center [1471, 63] width 236 height 23
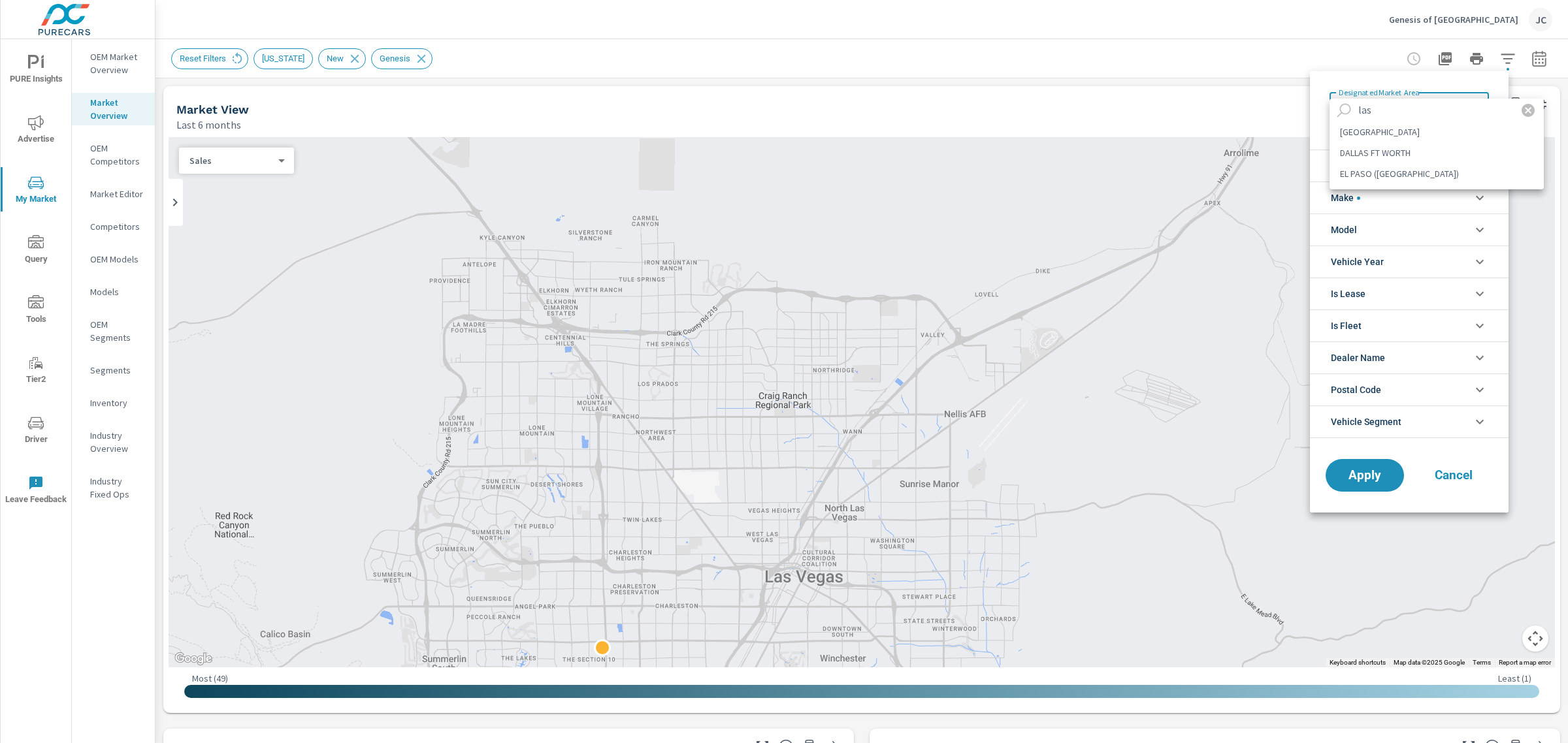
type input "las"
click at [1375, 132] on li "[GEOGRAPHIC_DATA]" at bounding box center [1436, 132] width 214 height 21
type Area "[GEOGRAPHIC_DATA]"
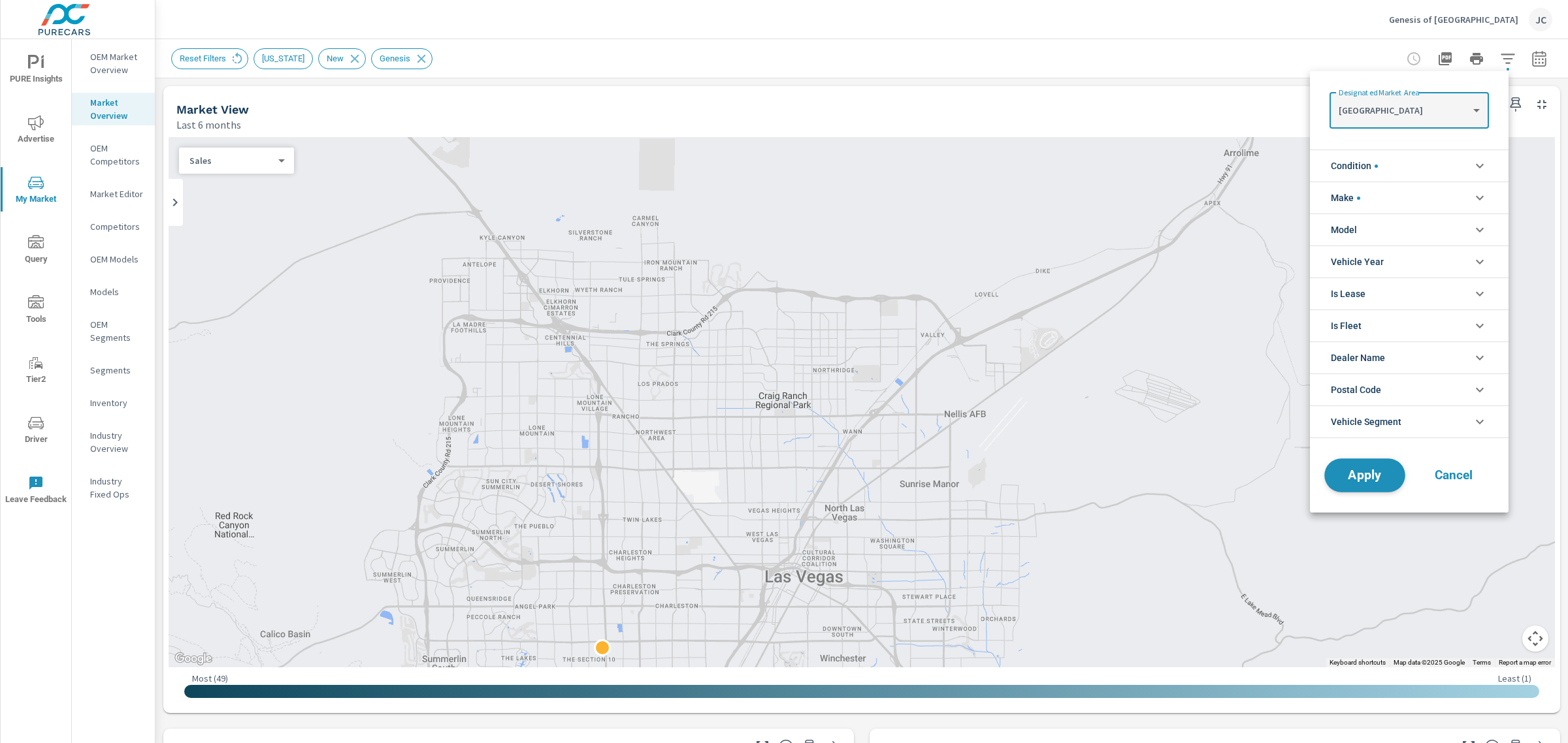
click at [1360, 465] on button "Apply" at bounding box center [1365, 476] width 81 height 34
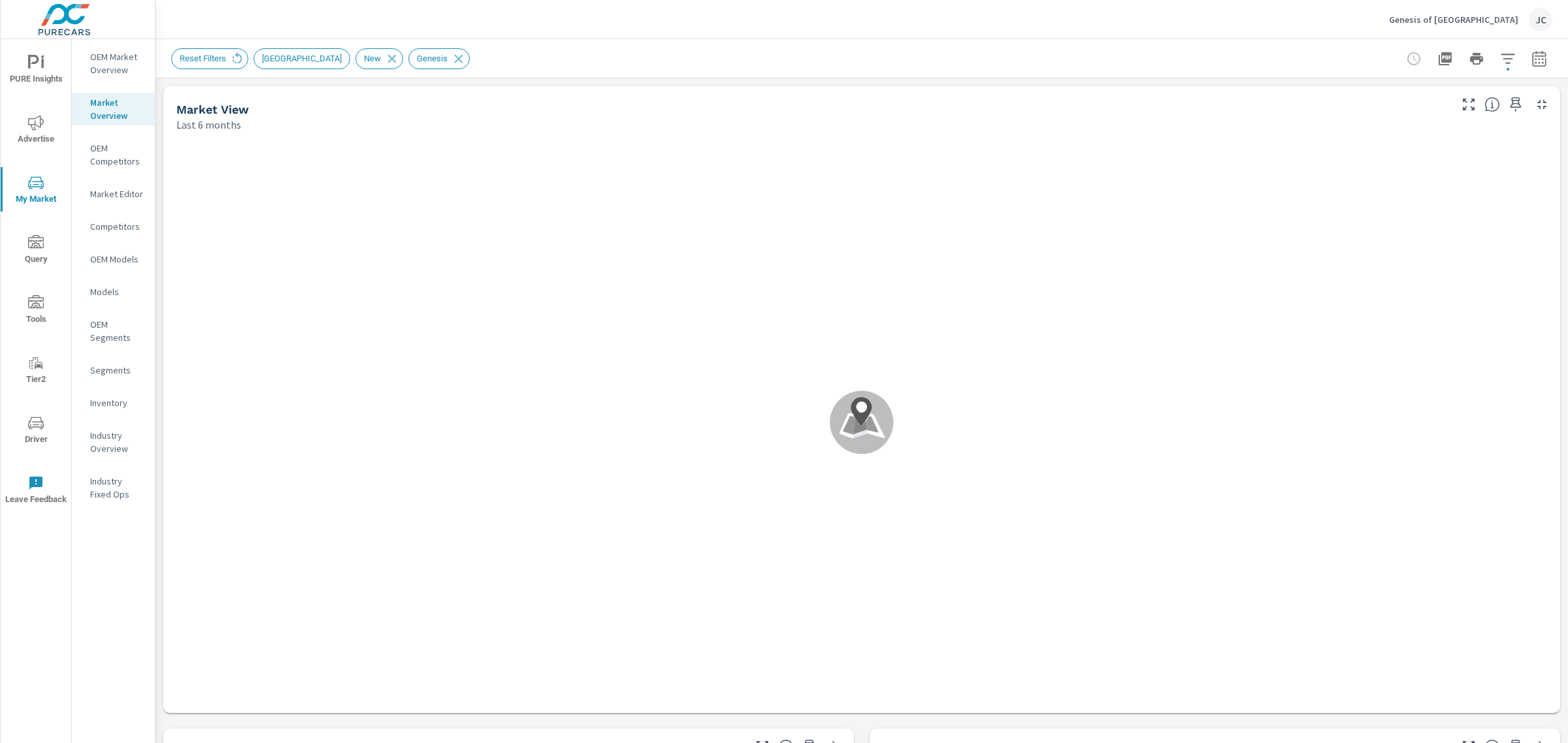
click at [1500, 57] on icon "button" at bounding box center [1508, 58] width 16 height 16
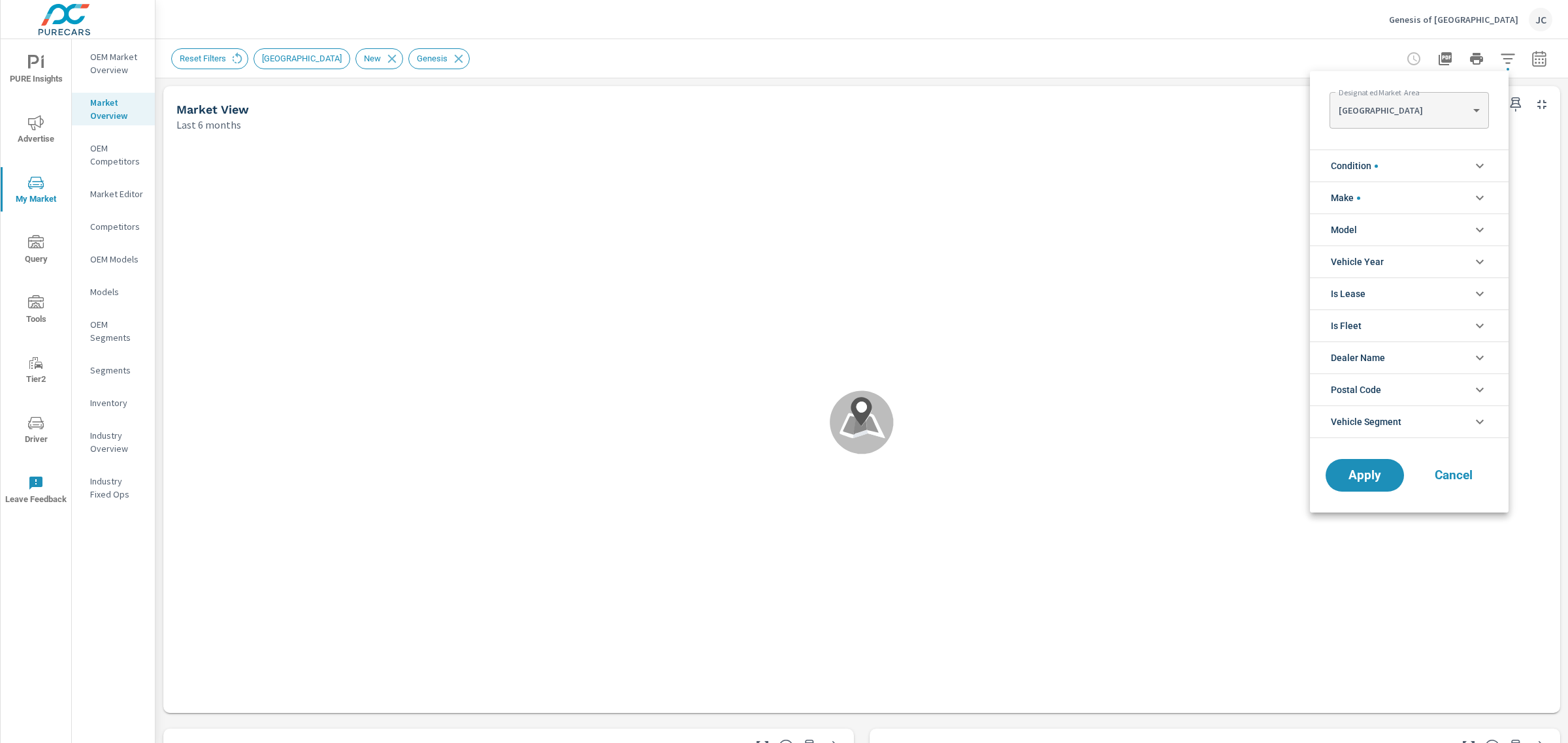
click at [1410, 162] on li "Condition" at bounding box center [1409, 166] width 199 height 32
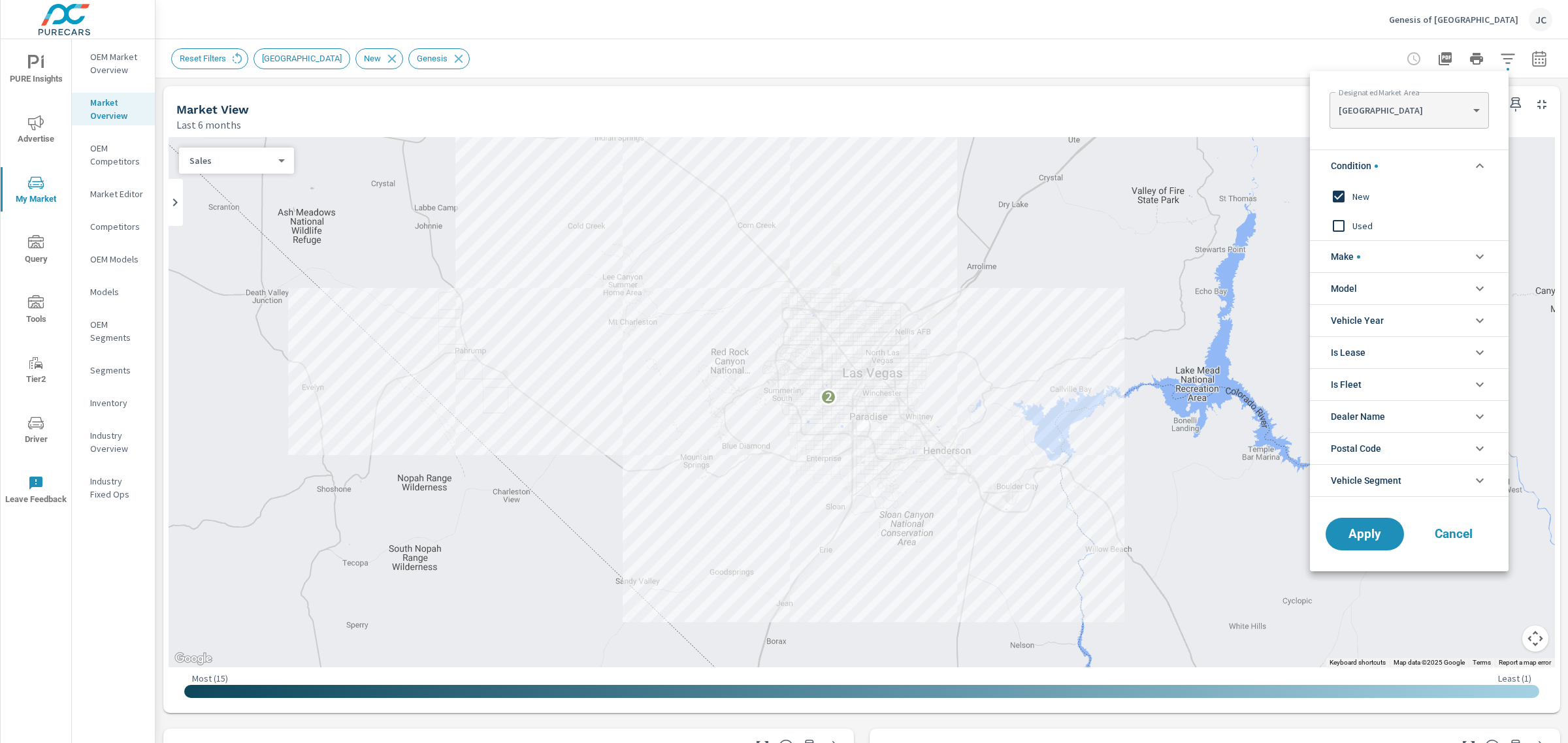
click at [1226, 123] on div at bounding box center [784, 372] width 1568 height 743
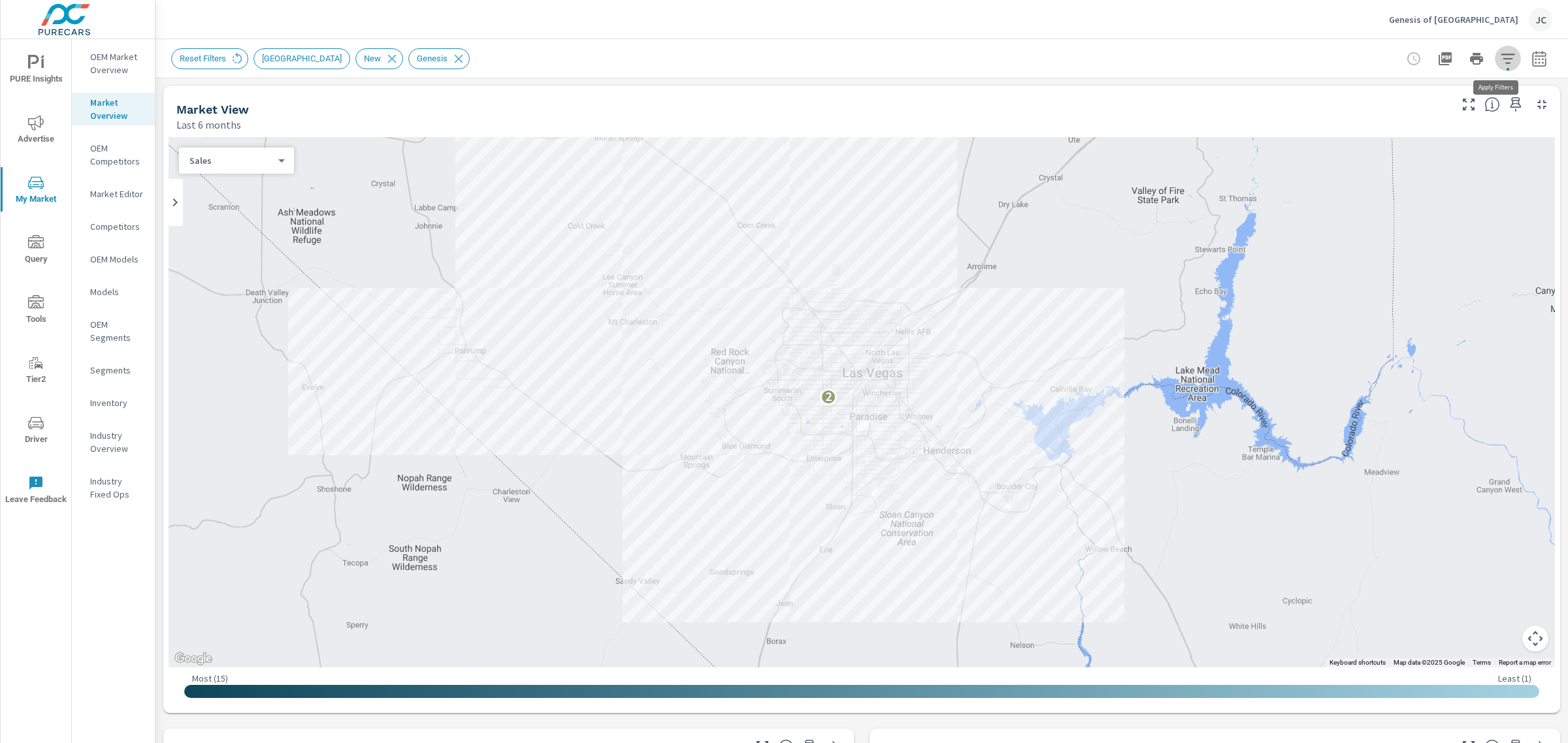
click at [1500, 58] on icon "button" at bounding box center [1507, 58] width 14 height 10
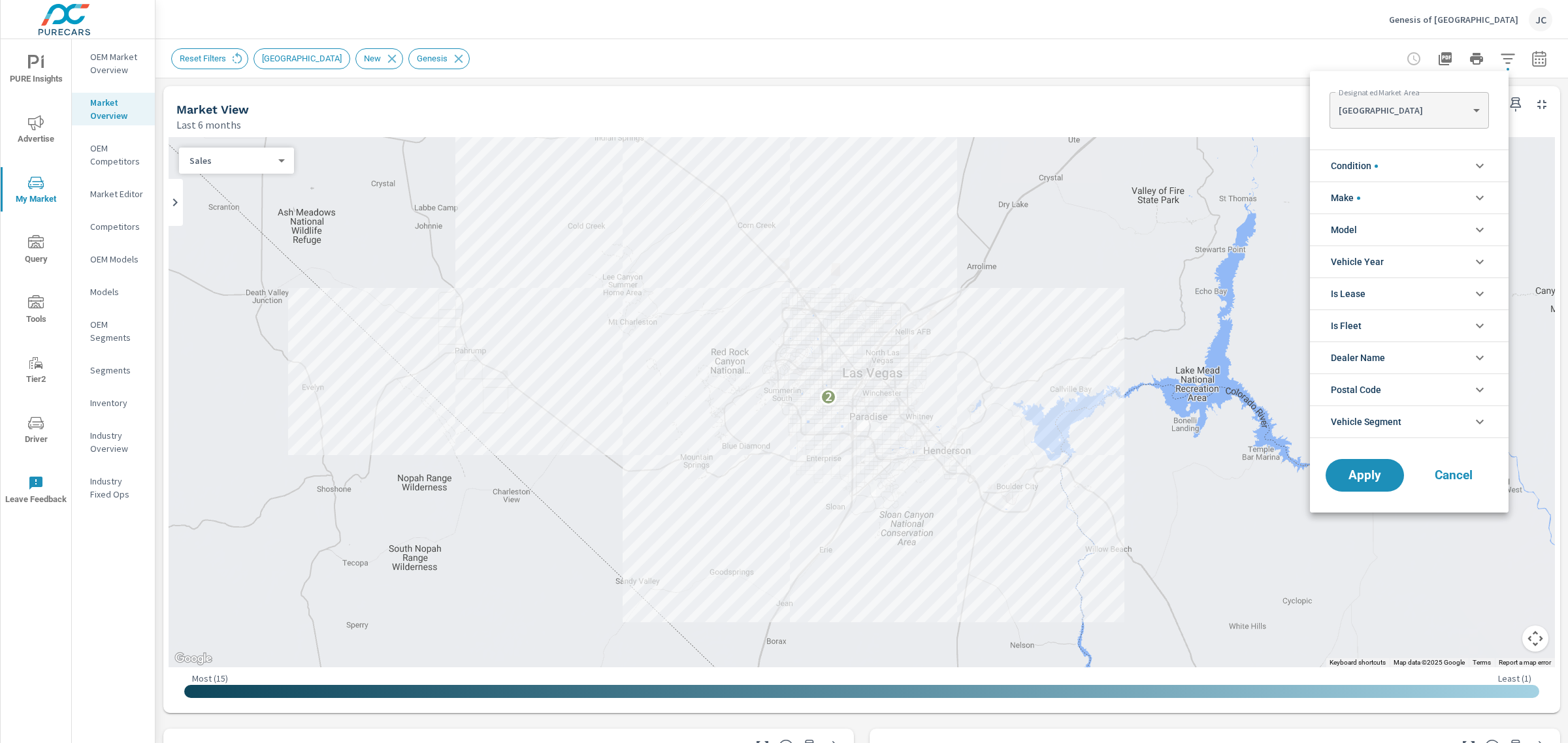
click at [1418, 195] on li "Make" at bounding box center [1409, 198] width 199 height 32
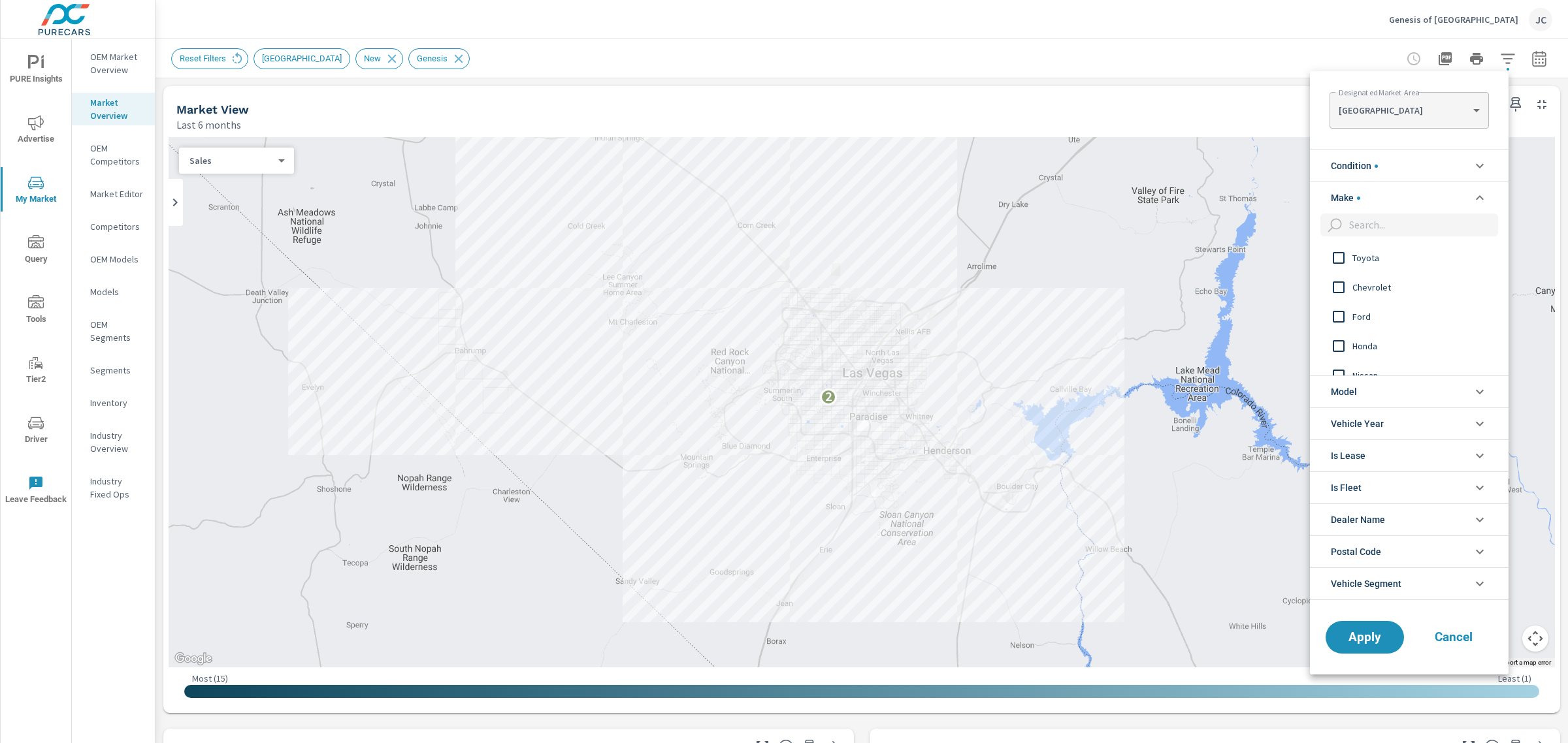
click at [1401, 221] on input "filter options" at bounding box center [1421, 224] width 154 height 23
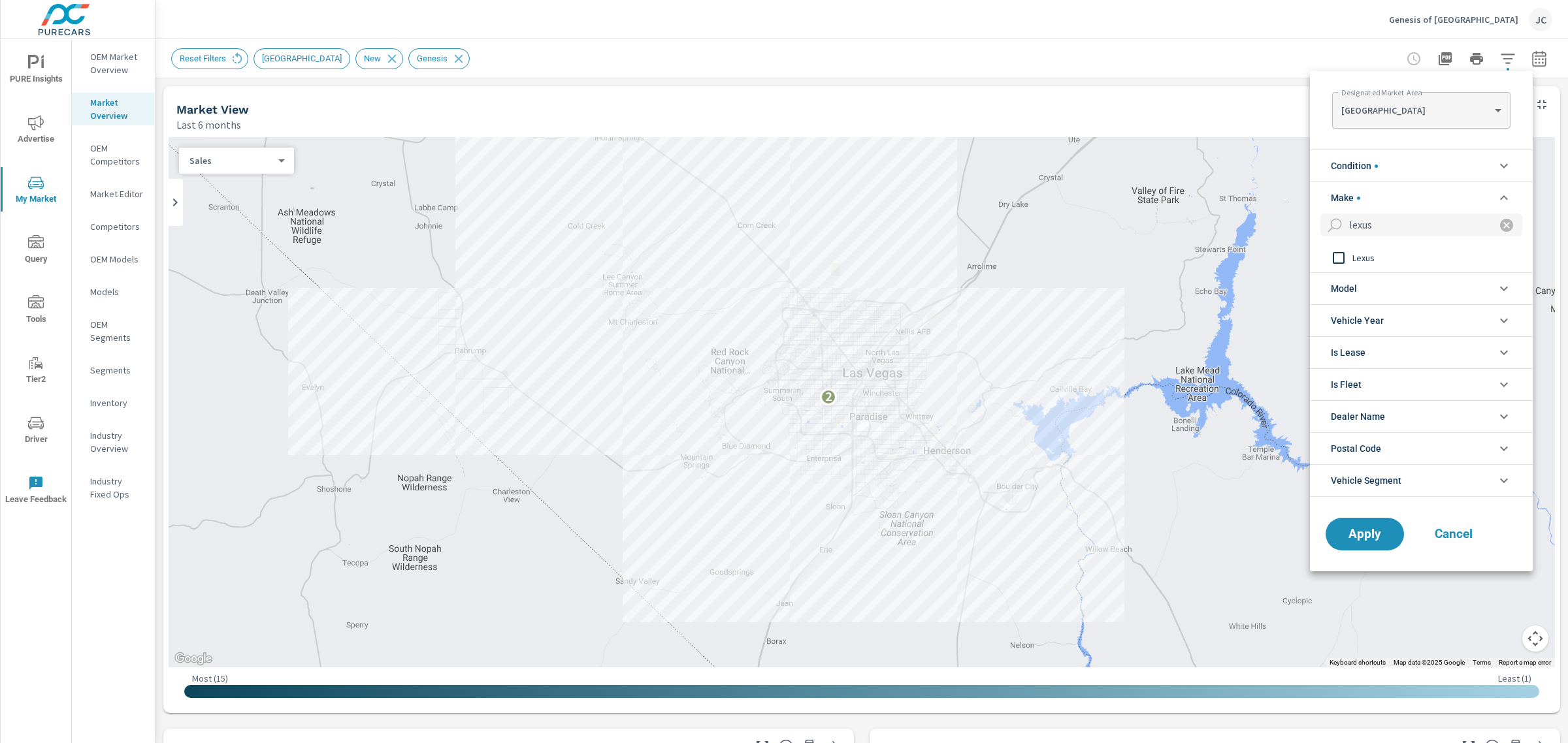
type input "lexus"
click at [1338, 261] on input "filter options" at bounding box center [1339, 258] width 27 height 27
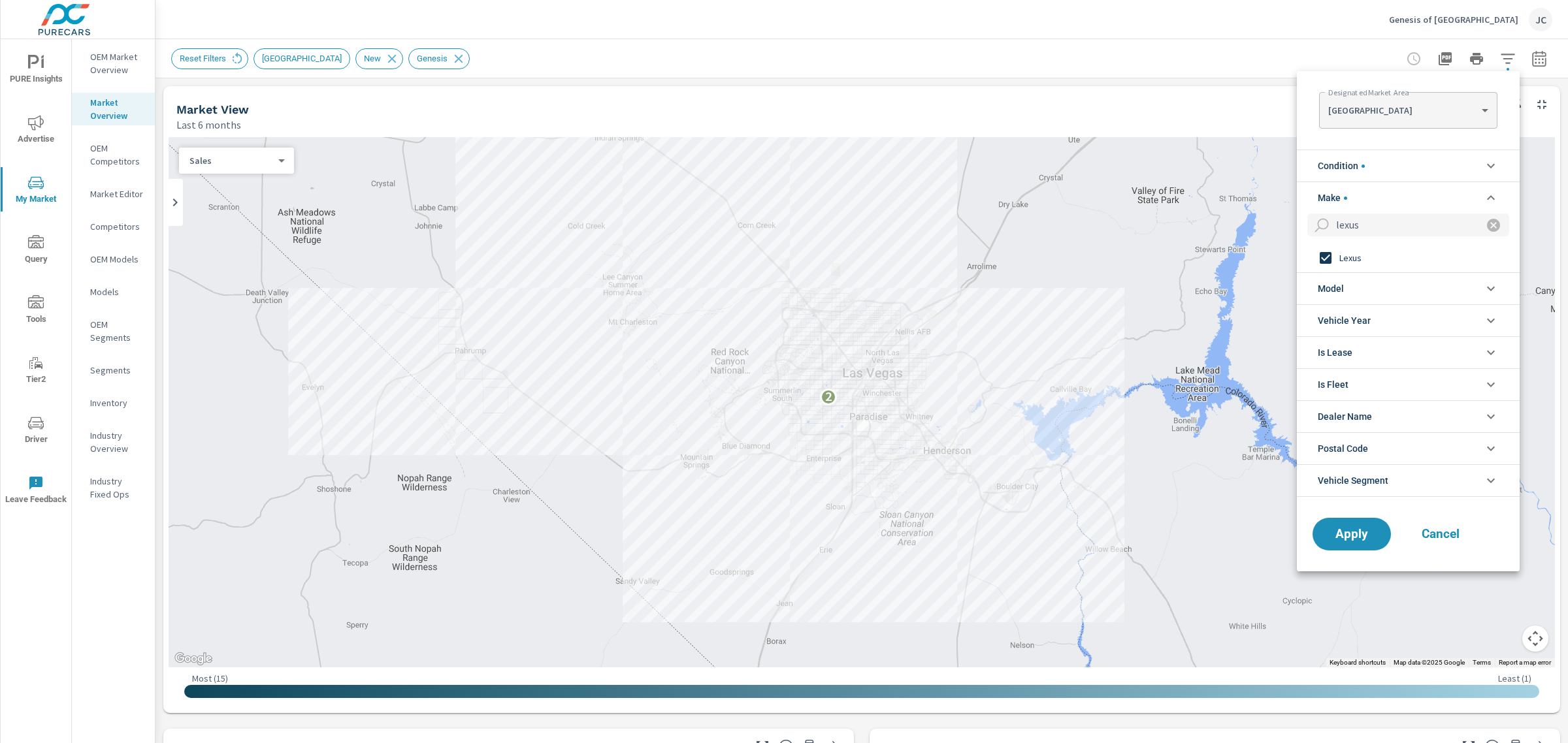
click at [1433, 228] on input "lexus" at bounding box center [1401, 224] width 141 height 23
drag, startPoint x: 1348, startPoint y: 530, endPoint x: 1380, endPoint y: 402, distance: 131.9
click at [1348, 528] on span "Apply" at bounding box center [1351, 534] width 53 height 13
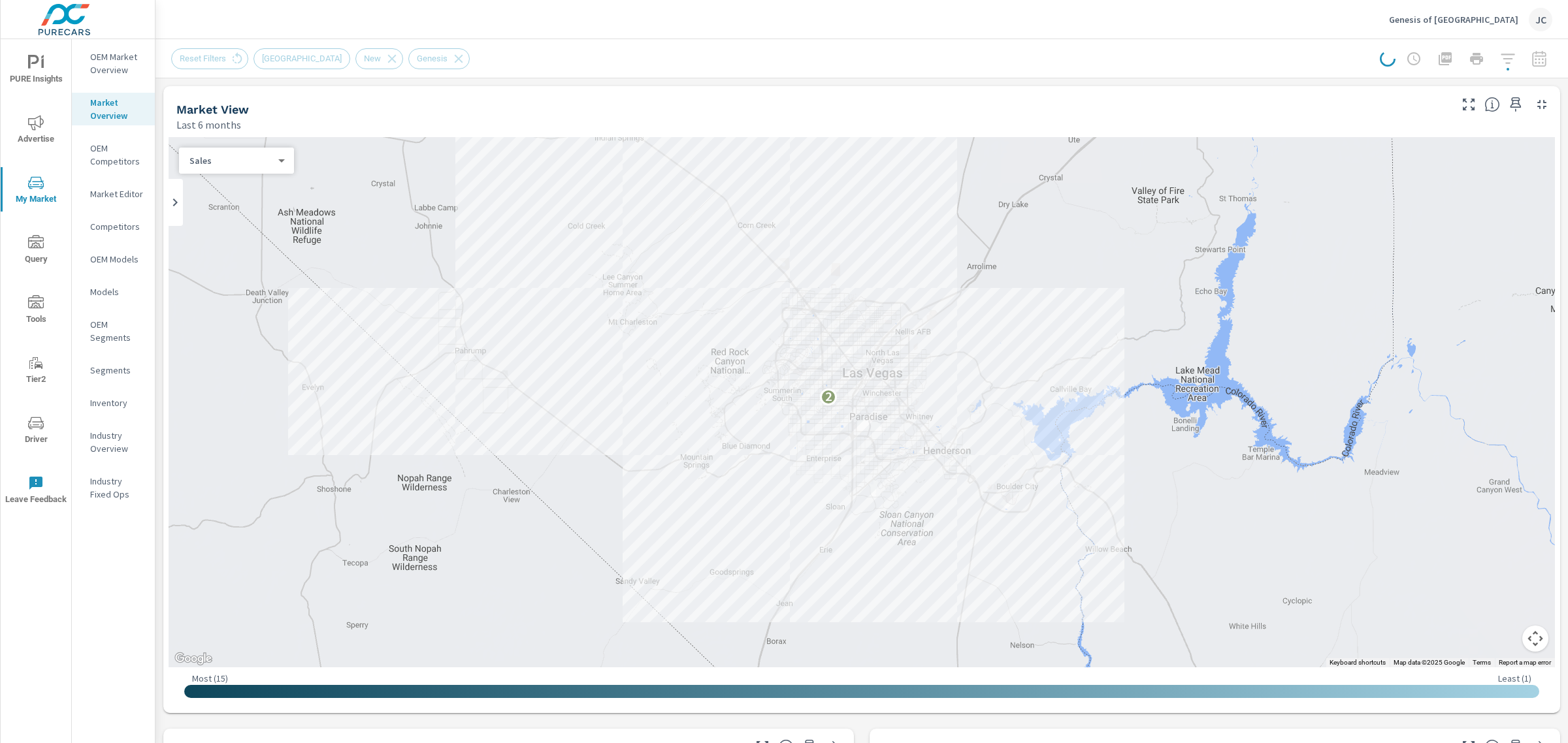
click at [1490, 58] on div at bounding box center [1466, 58] width 173 height 26
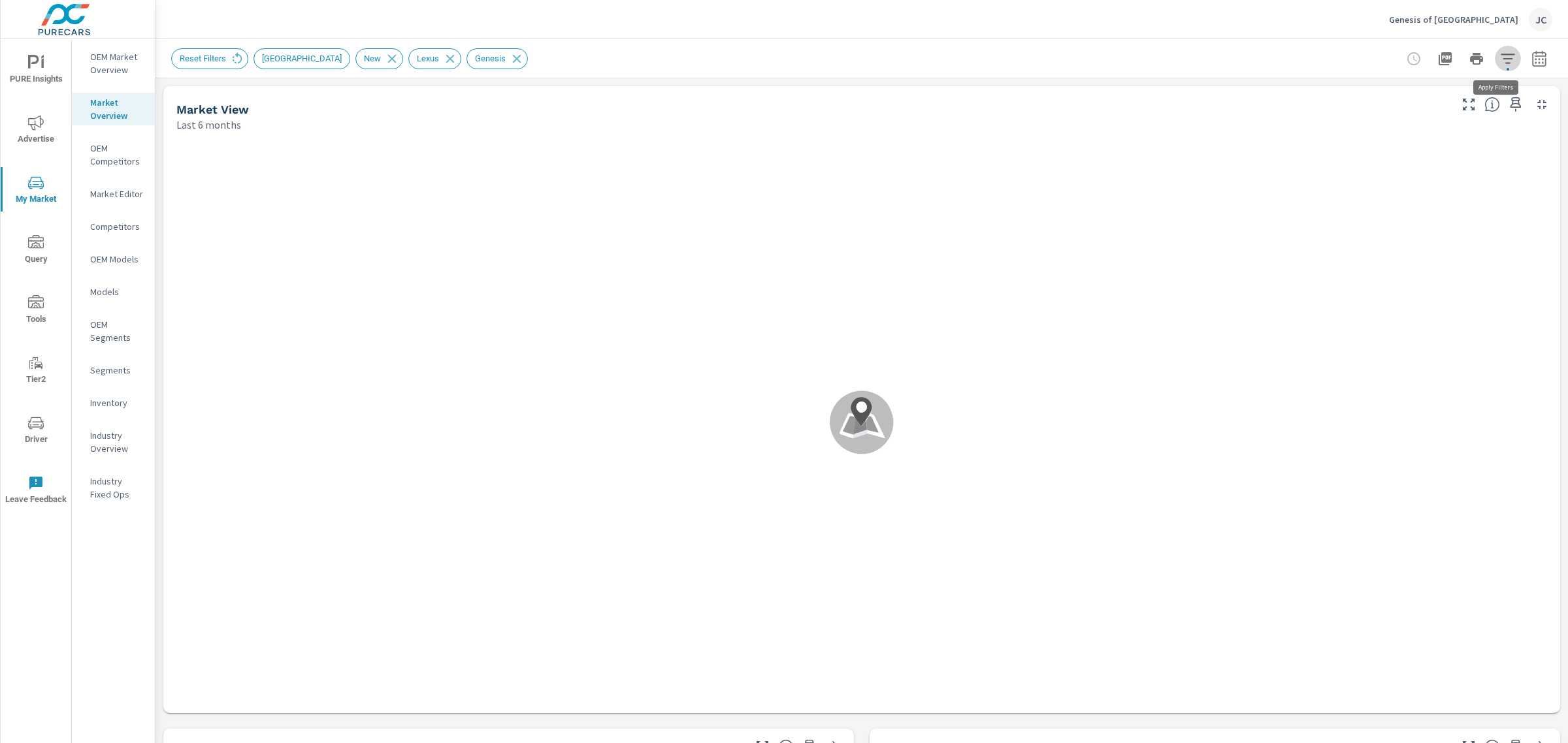
click at [1500, 63] on icon "button" at bounding box center [1508, 58] width 16 height 16
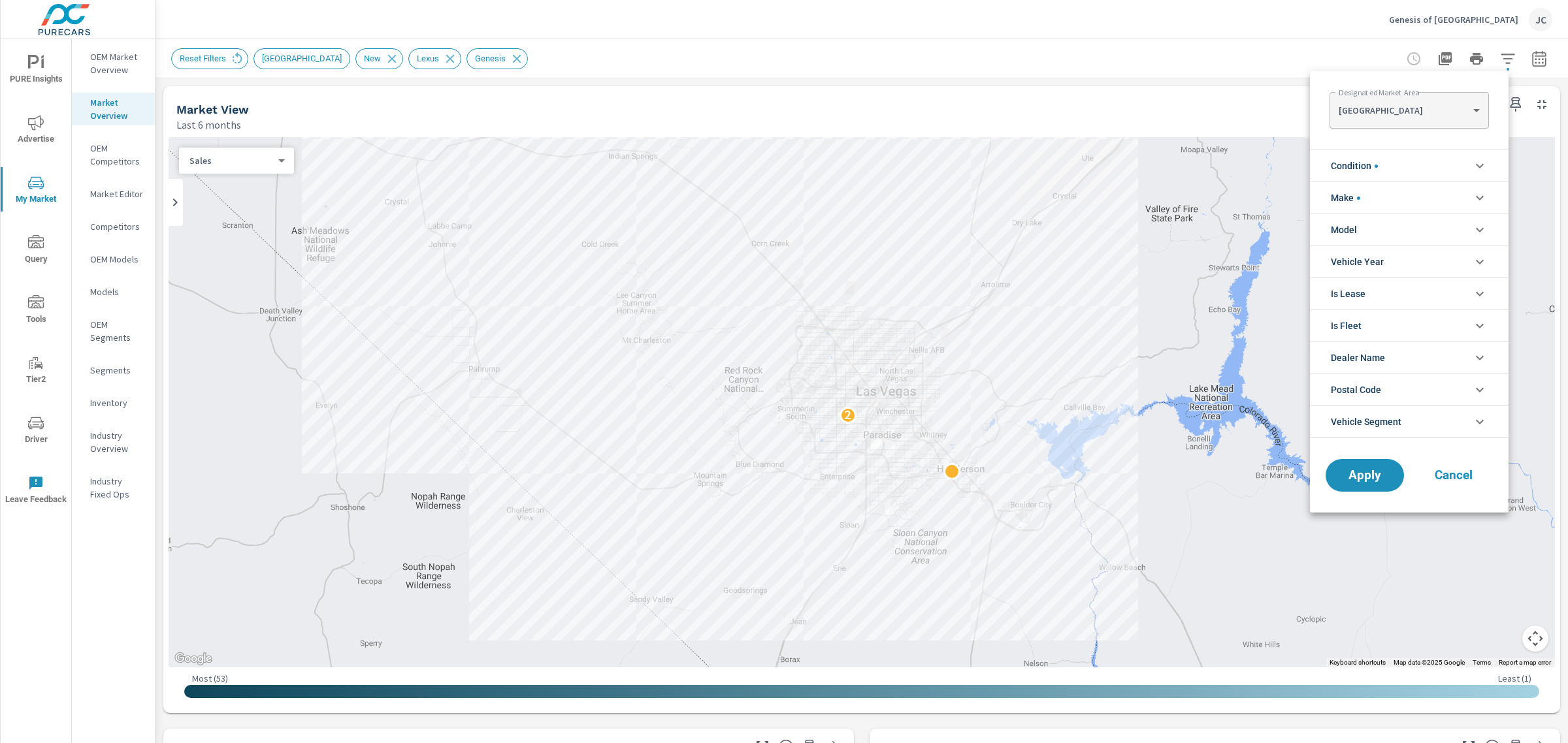
click at [1443, 207] on li "Make" at bounding box center [1409, 198] width 199 height 32
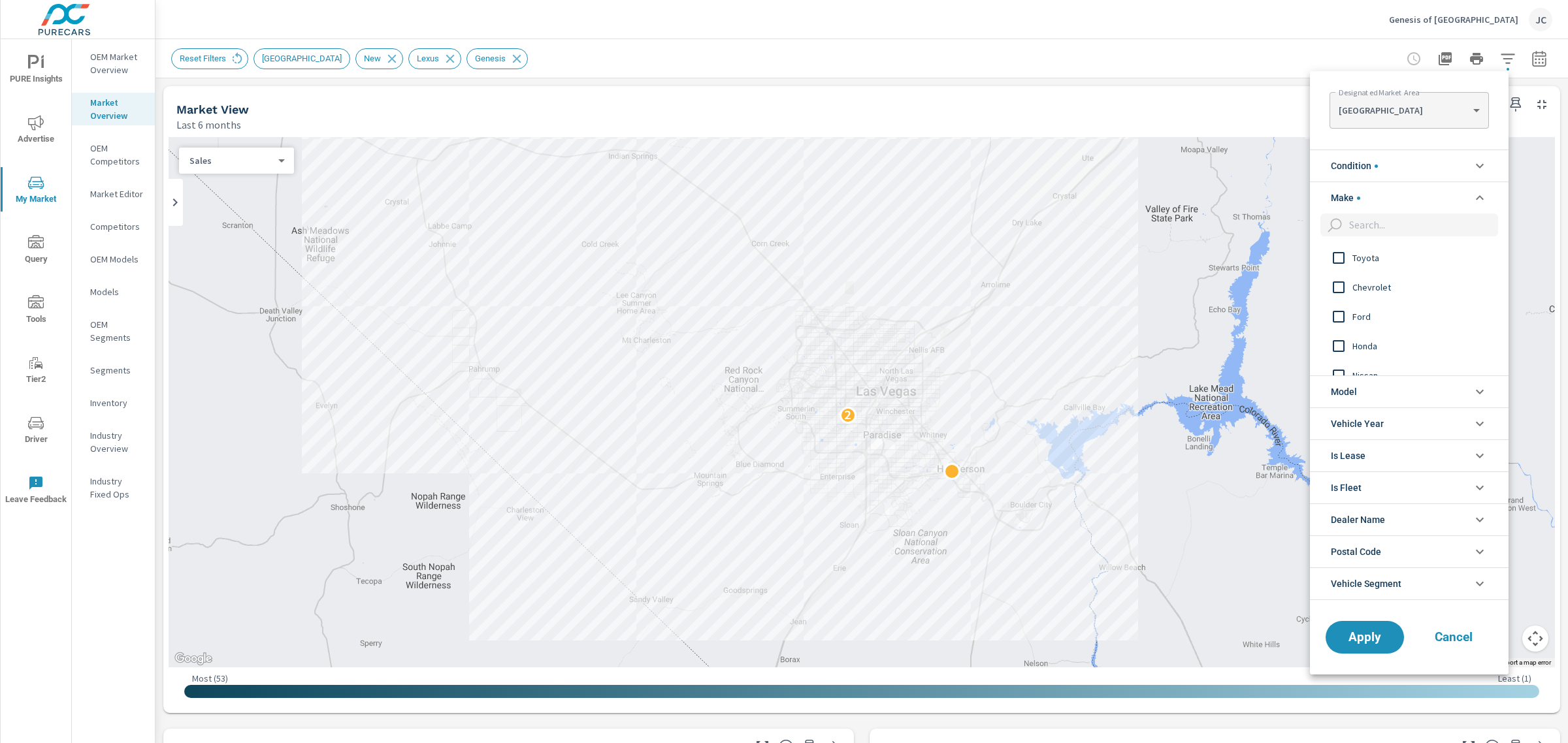
click at [1400, 227] on input "filter options" at bounding box center [1421, 224] width 154 height 23
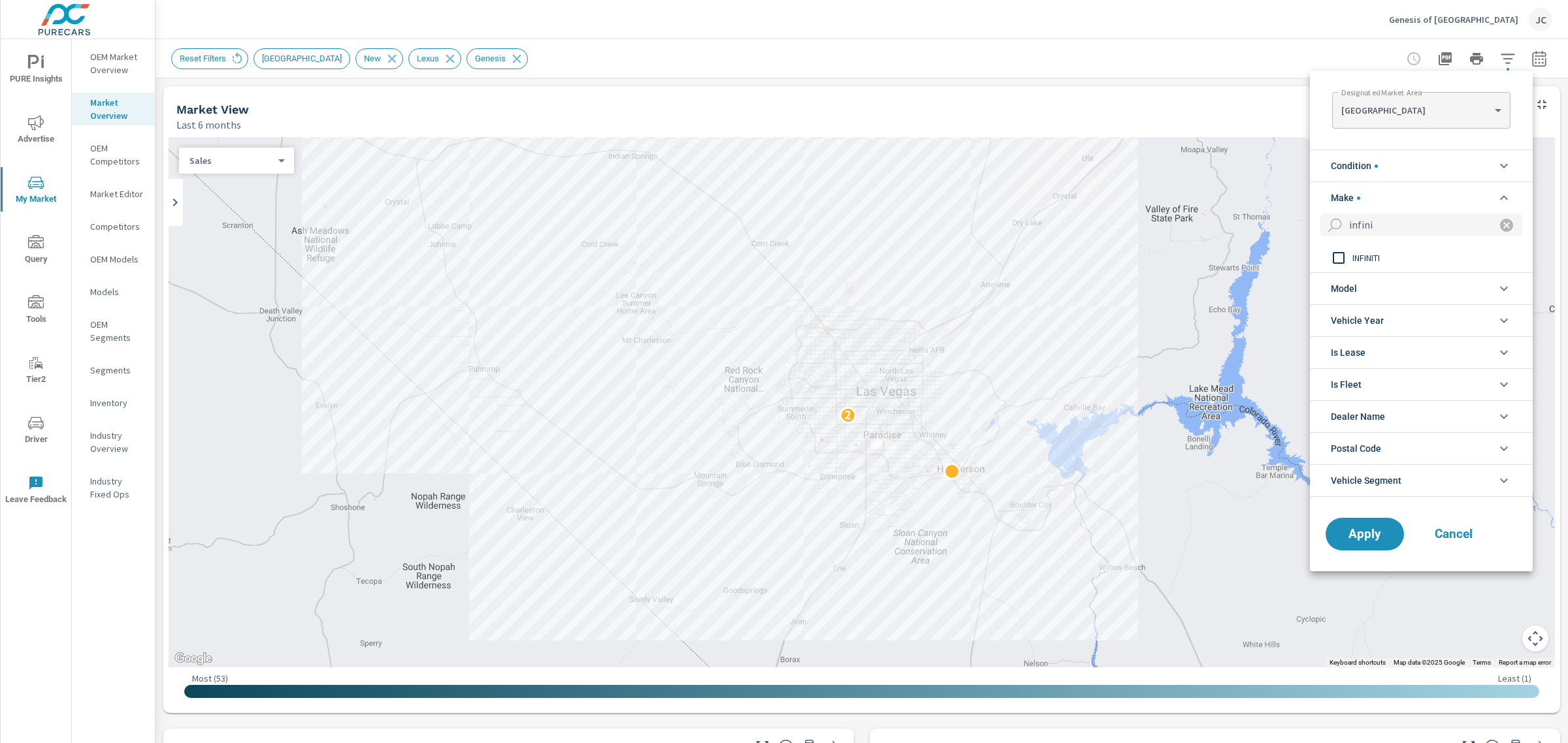
type input "infini"
click at [1343, 256] on input "filter options" at bounding box center [1339, 258] width 27 height 27
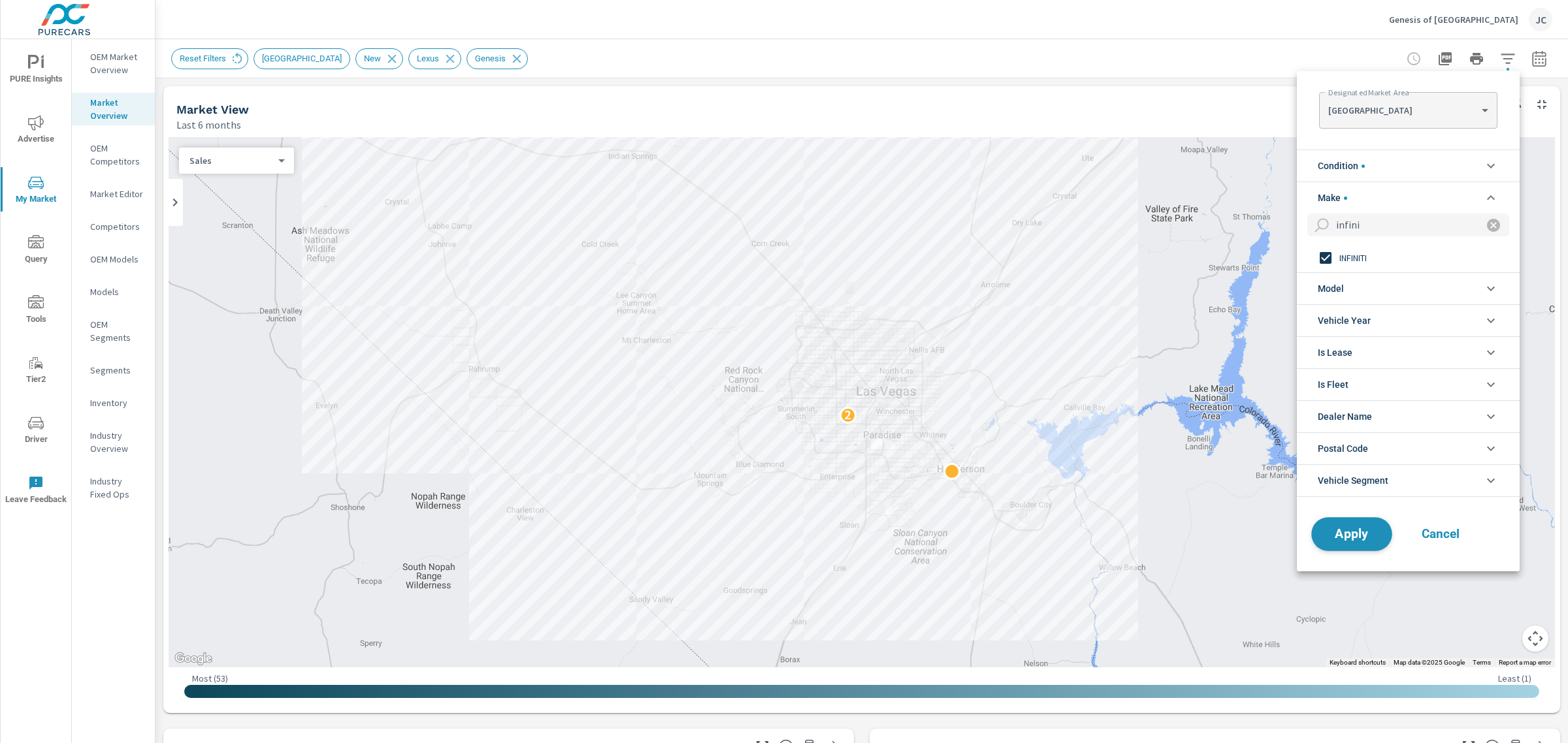
click at [1364, 539] on span "Apply" at bounding box center [1351, 534] width 53 height 13
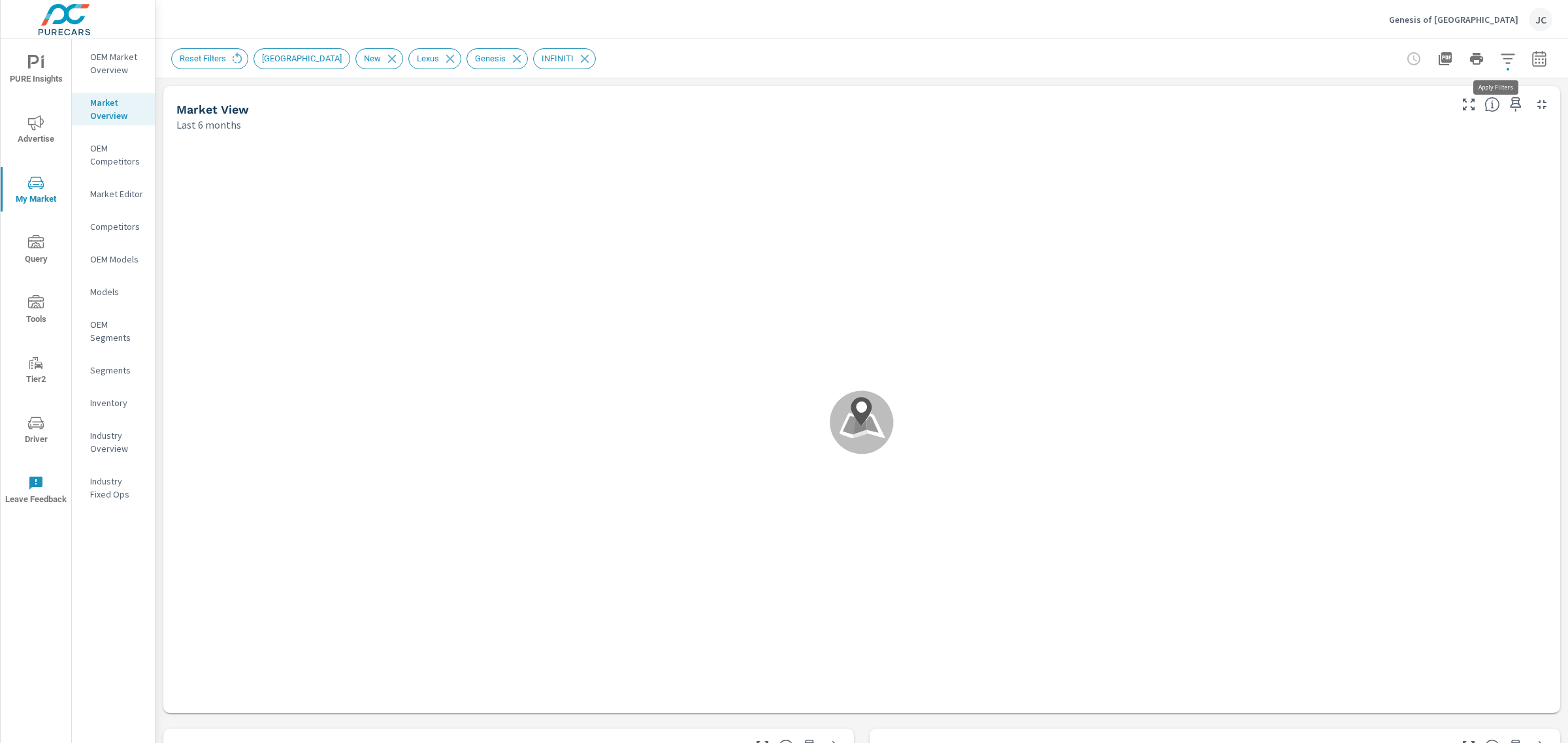
click at [1500, 59] on icon "button" at bounding box center [1508, 58] width 16 height 16
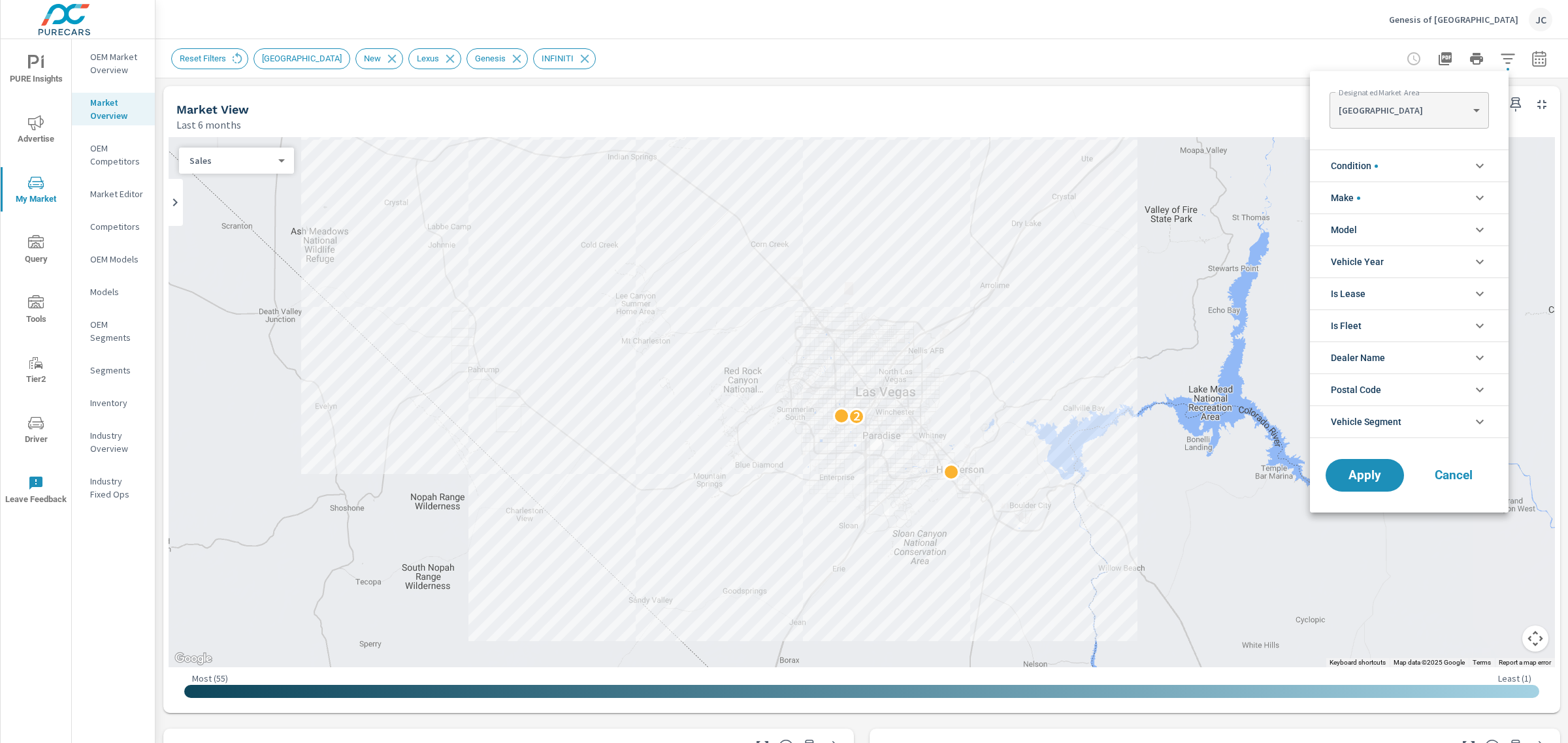
click at [1405, 195] on li "Make" at bounding box center [1409, 198] width 199 height 32
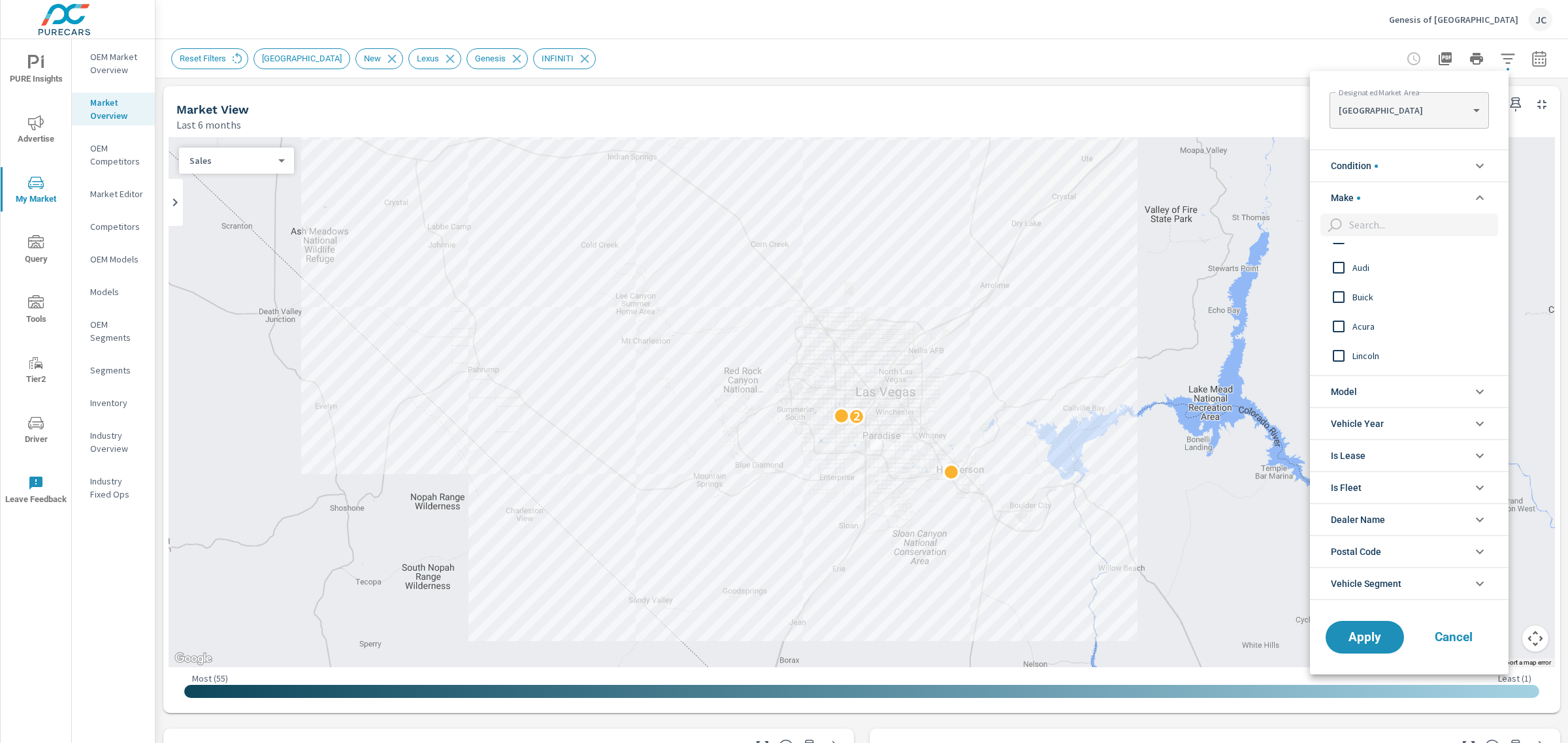
scroll to position [449, 0]
click at [1341, 305] on input "filter options" at bounding box center [1339, 308] width 27 height 27
click at [1344, 315] on input "filter options" at bounding box center [1339, 318] width 27 height 27
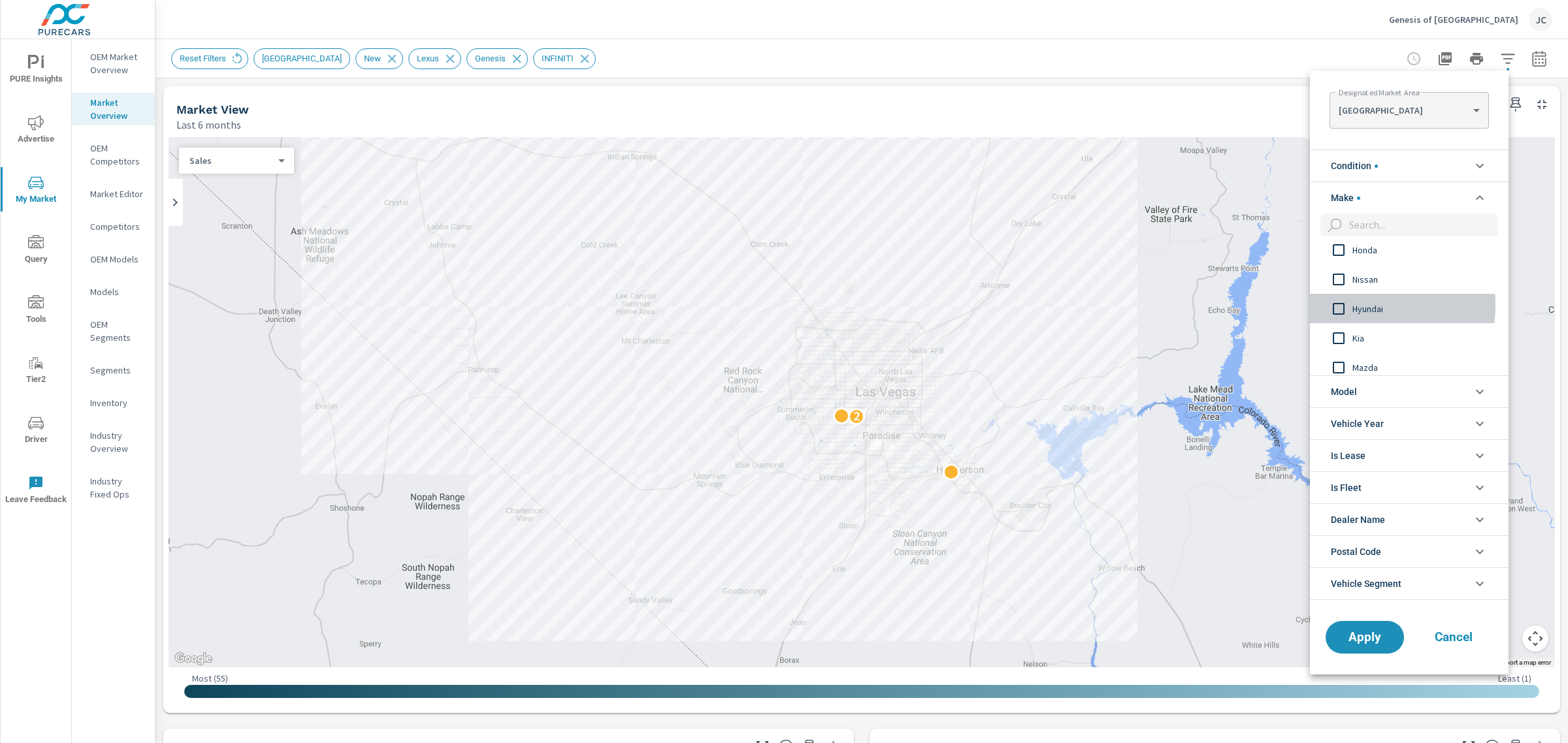
click at [1347, 305] on input "filter options" at bounding box center [1339, 309] width 27 height 27
click at [1375, 639] on span "Apply" at bounding box center [1364, 636] width 53 height 13
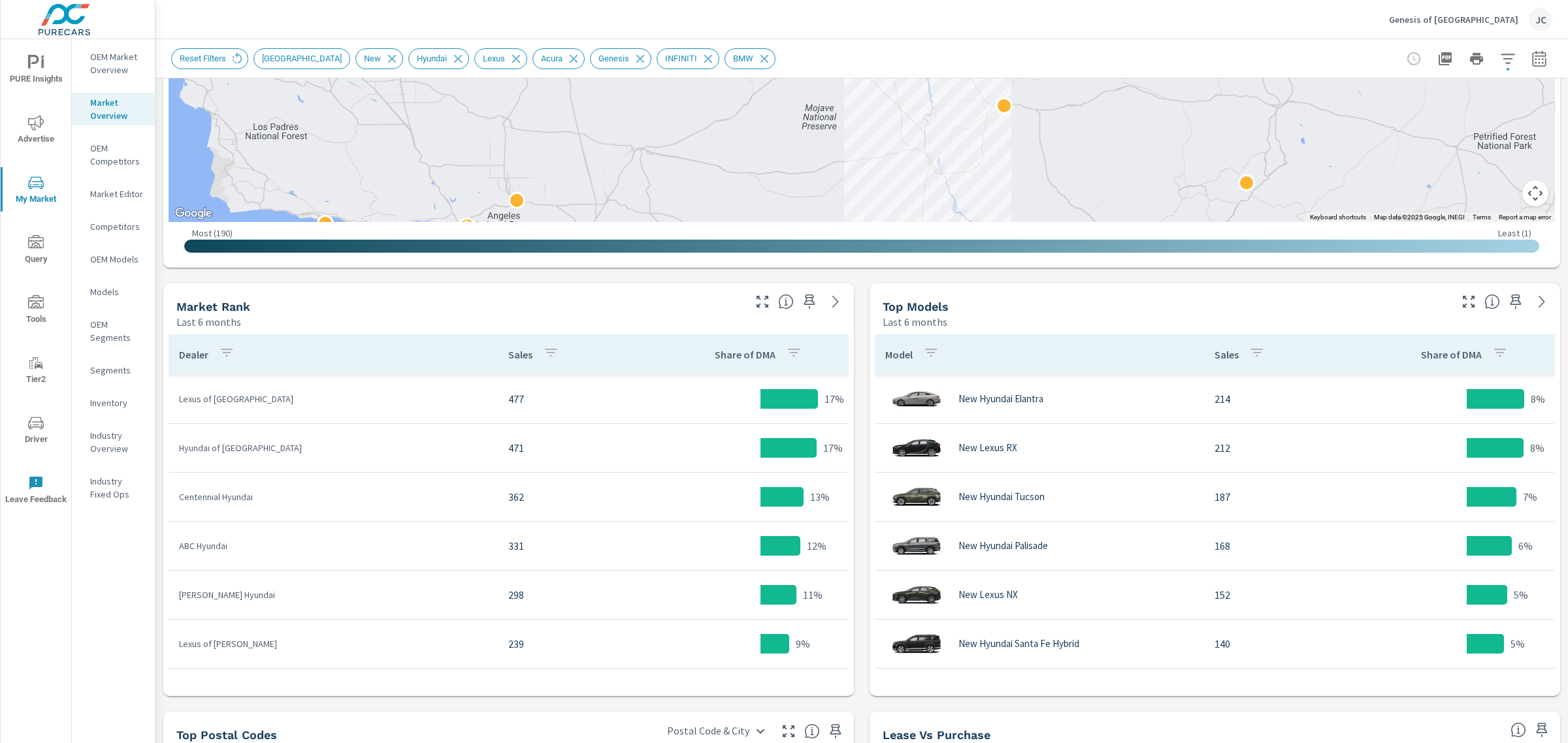
scroll to position [465, 0]
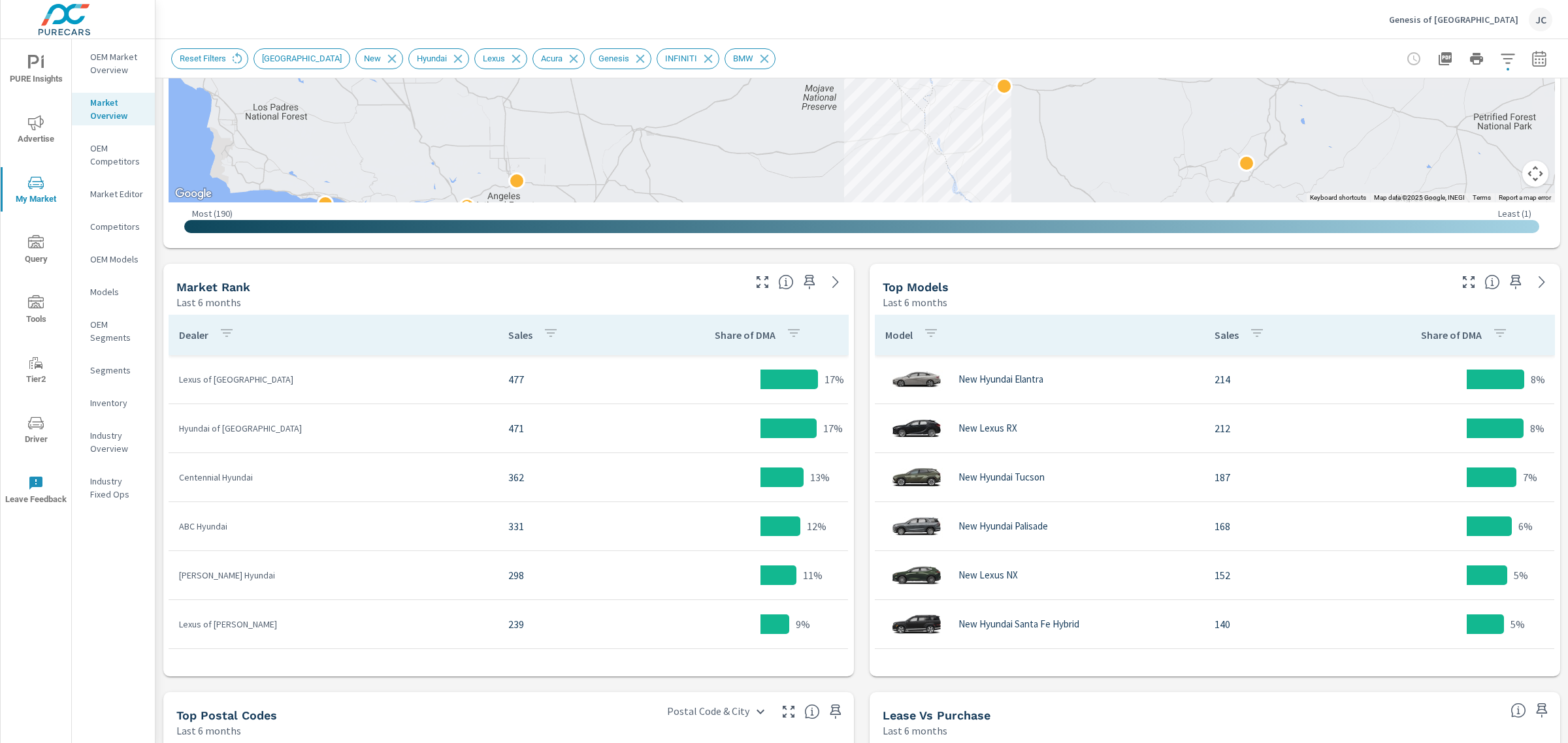
scroll to position [103, 0]
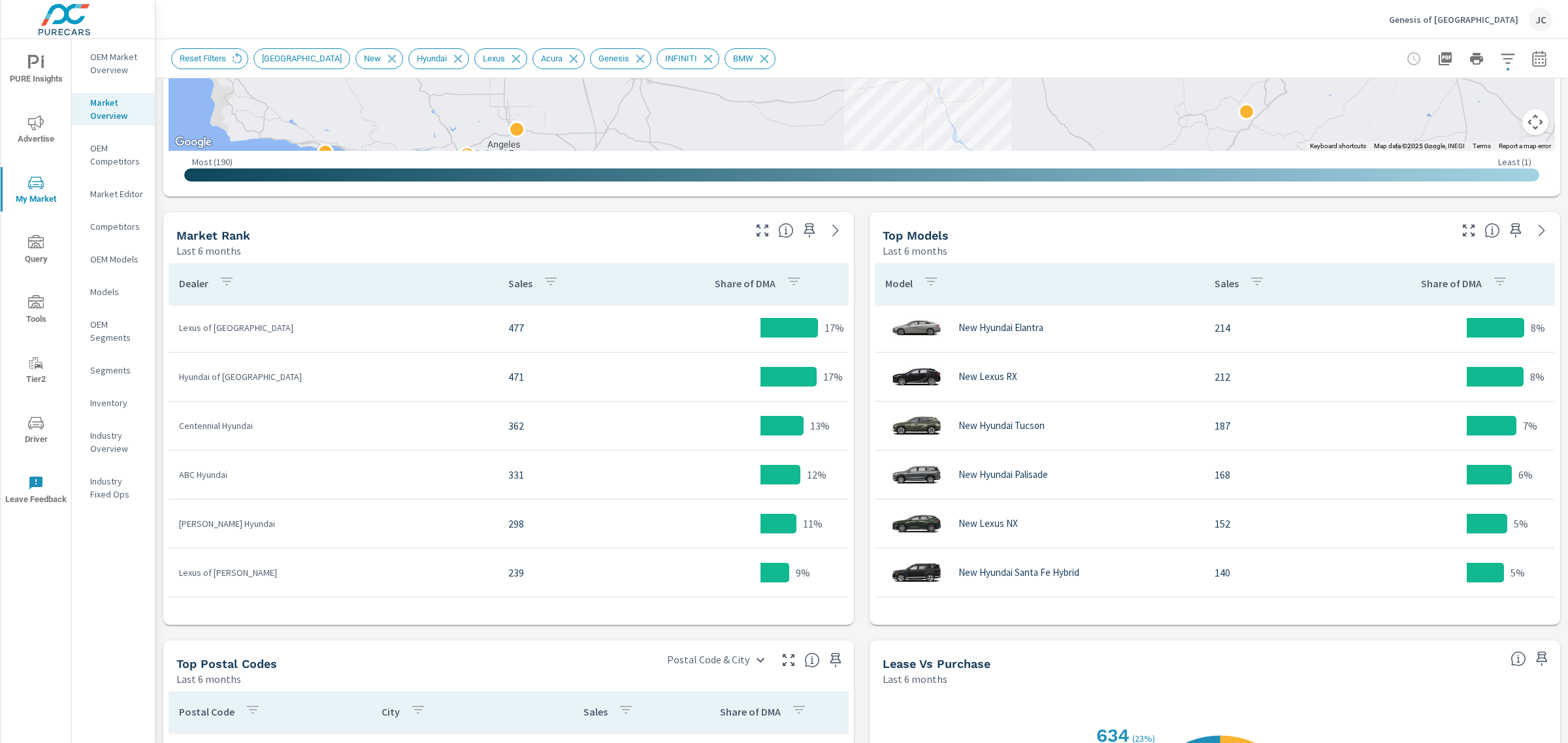
scroll to position [547, 0]
